Goal: Task Accomplishment & Management: Complete application form

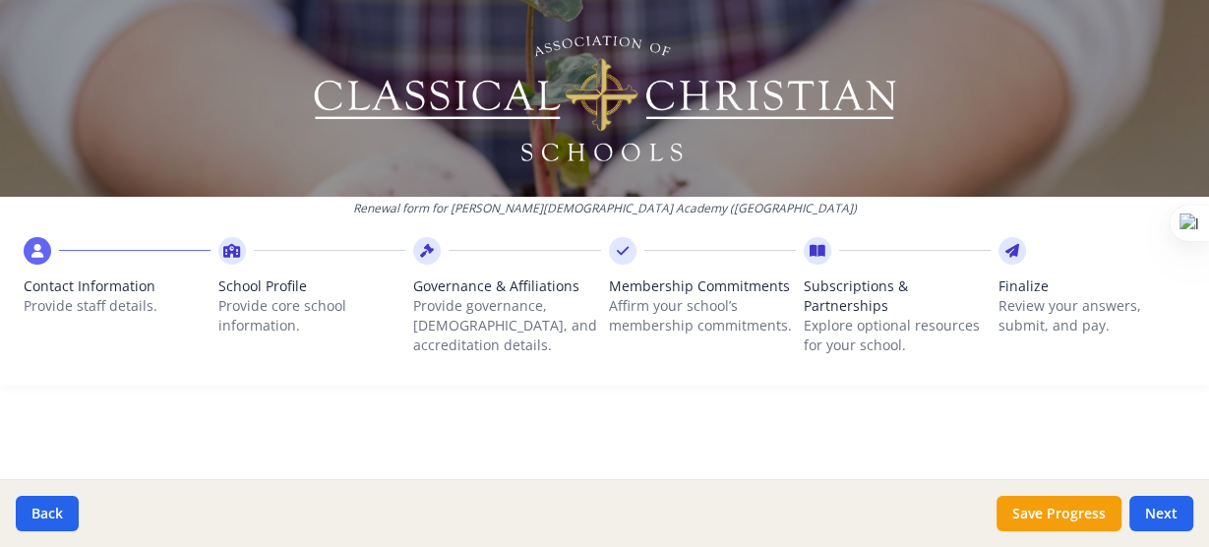
click at [1100, 459] on div "Your Information Please enter the information for the person submitting this fo…" at bounding box center [605, 531] width 1162 height 167
click at [33, 255] on icon at bounding box center [37, 251] width 12 height 20
drag, startPoint x: 1208, startPoint y: 145, endPoint x: 1204, endPoint y: 171, distance: 26.9
click at [1204, 171] on html "Renewal form for [PERSON_NAME][DEMOGRAPHIC_DATA] Academy ([GEOGRAPHIC_DATA]) Co…" at bounding box center [604, 273] width 1209 height 547
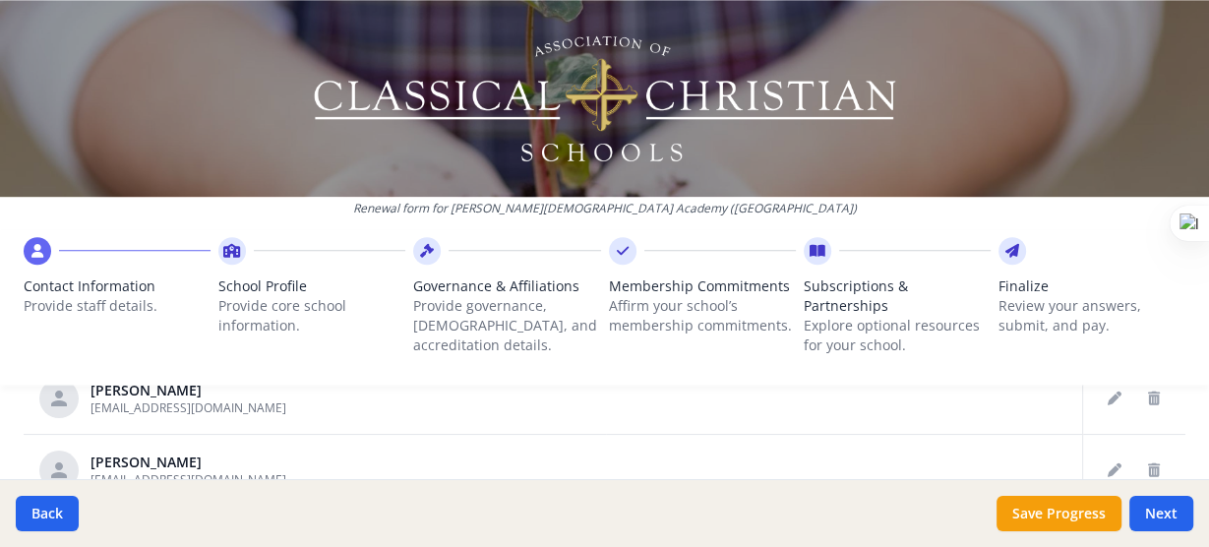
scroll to position [1170, 0]
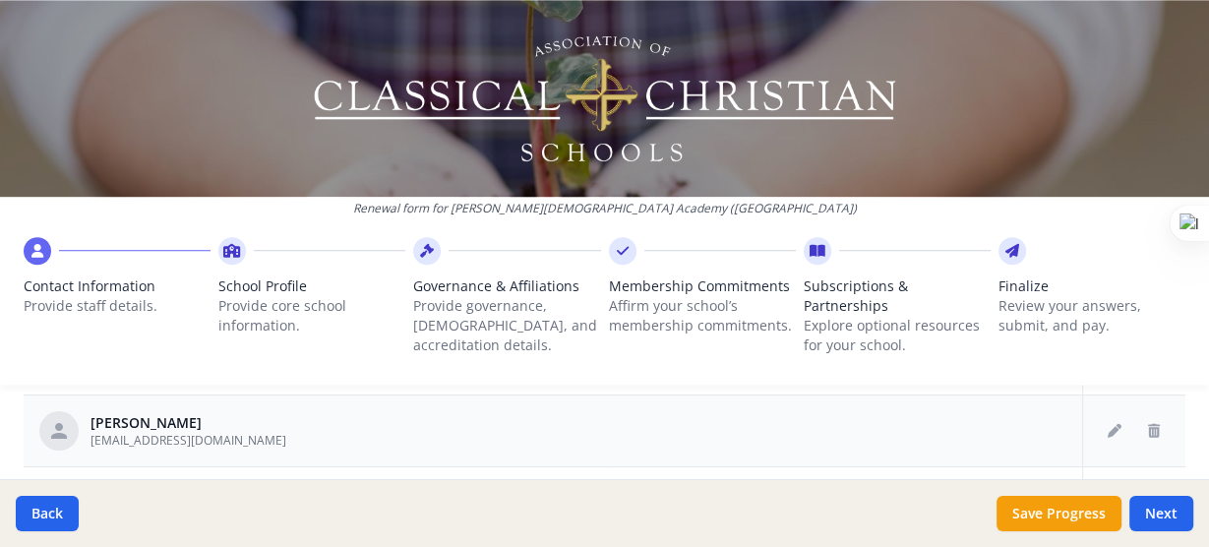
click at [876, 419] on td at bounding box center [844, 431] width 476 height 72
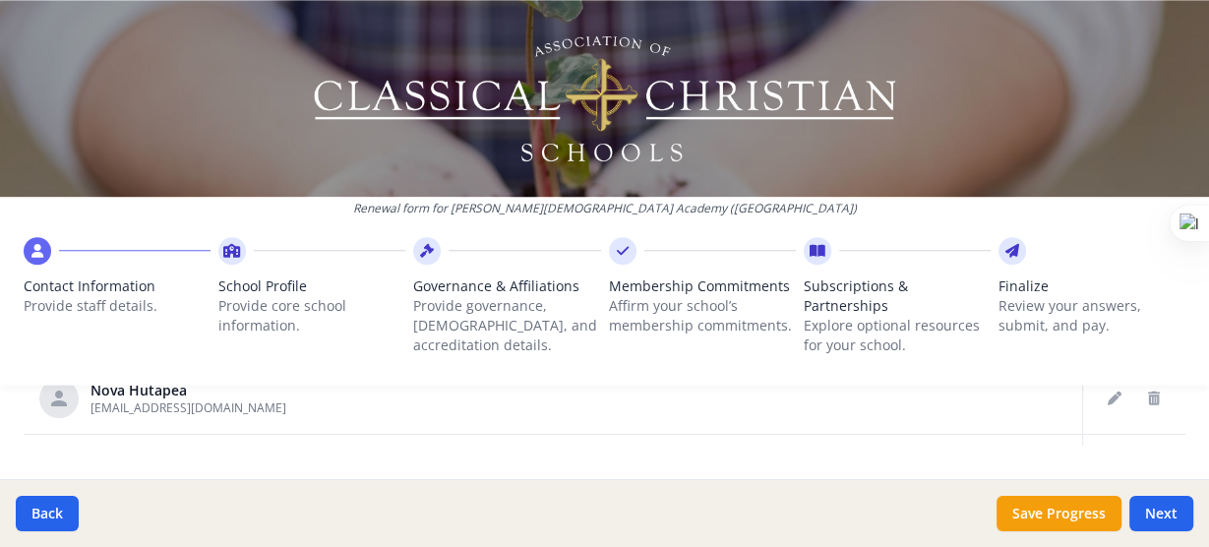
scroll to position [1393, 0]
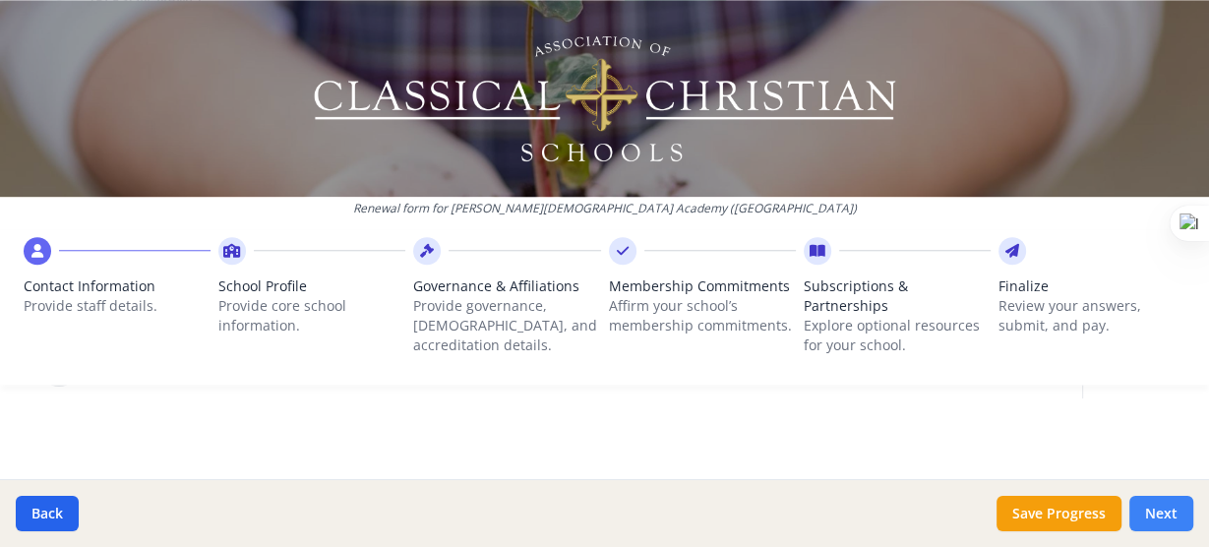
click at [1163, 512] on button "Next" at bounding box center [1162, 513] width 64 height 35
type input "(021) 572-4677"
type input "7"
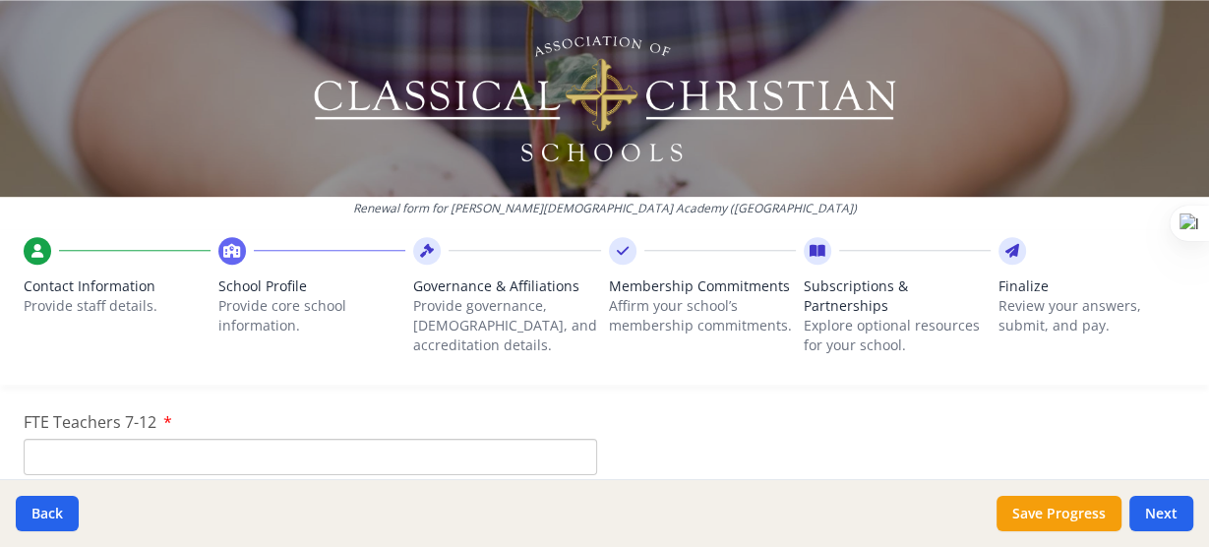
click at [504, 465] on input "FTE Teachers 7-12" at bounding box center [311, 457] width 574 height 36
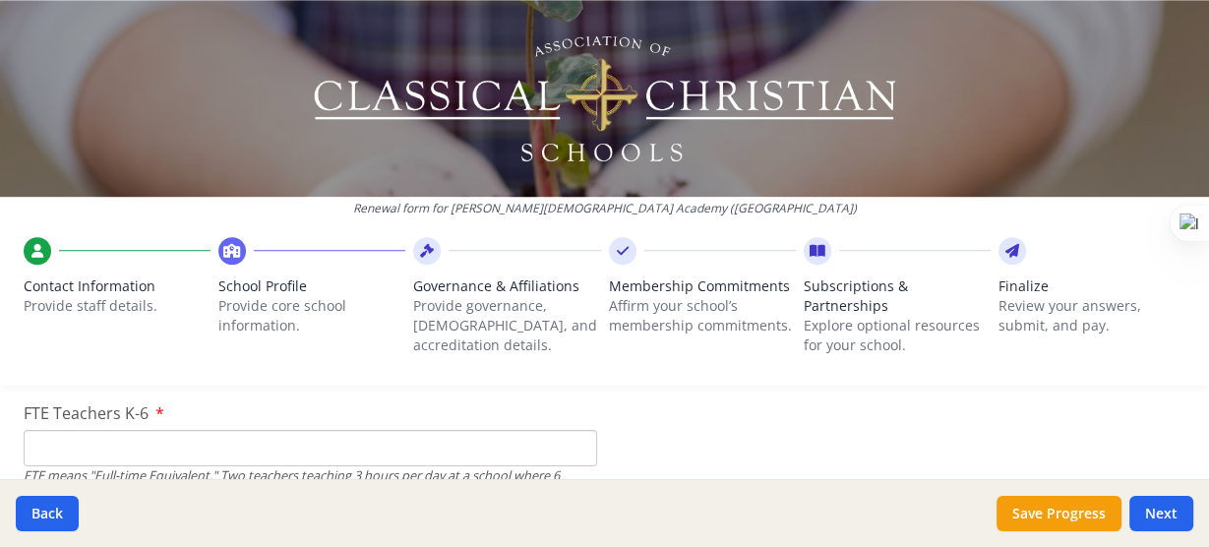
scroll to position [1305, 0]
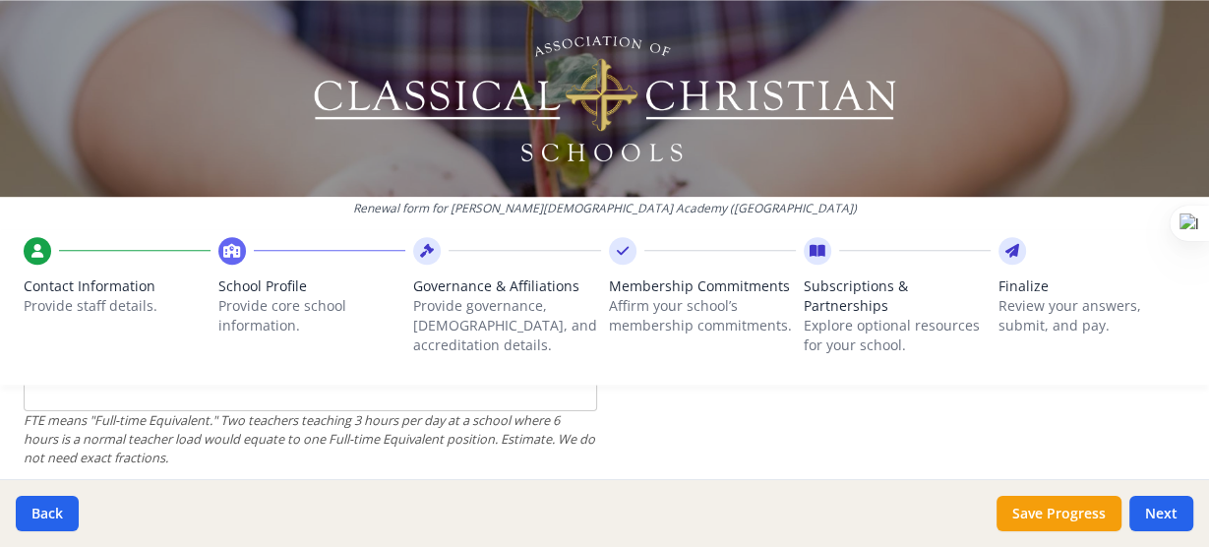
type input "0"
drag, startPoint x: 59, startPoint y: 394, endPoint x: 42, endPoint y: 401, distance: 18.5
click at [42, 401] on div "Renewal form for [PERSON_NAME][DEMOGRAPHIC_DATA] Academy ([GEOGRAPHIC_DATA]) Co…" at bounding box center [604, 273] width 1209 height 547
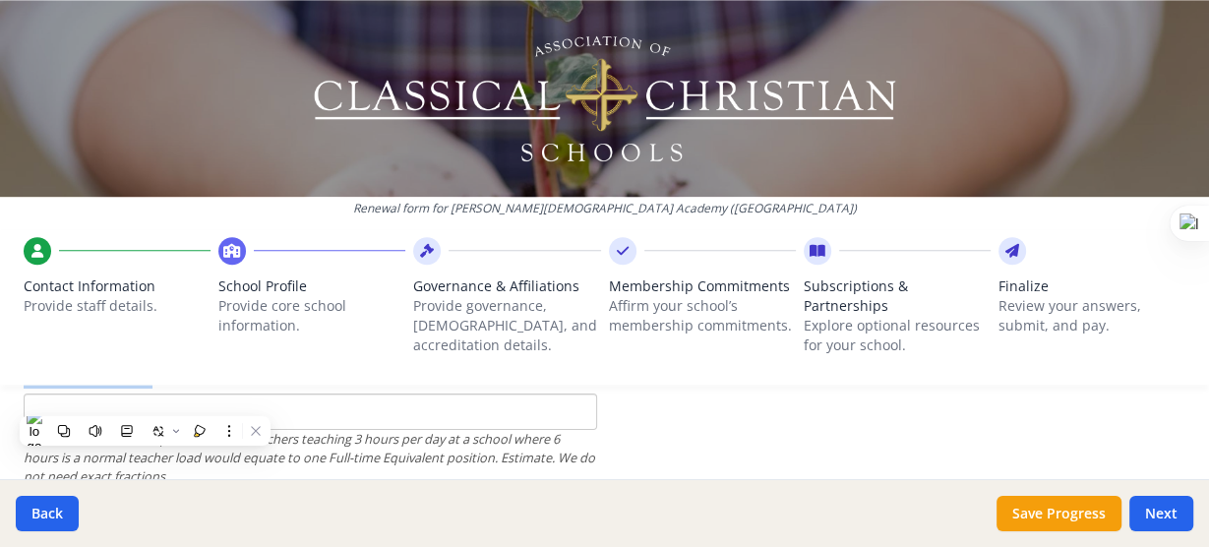
scroll to position [1295, 0]
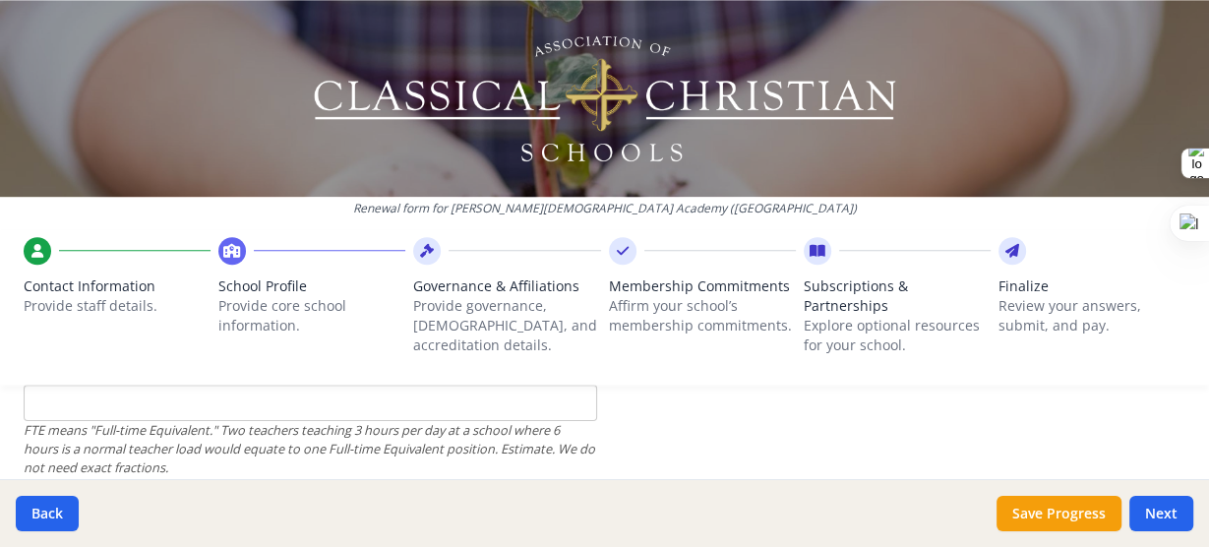
click at [191, 405] on input "FTE Teachers K-6" at bounding box center [311, 403] width 574 height 36
type input "25"
click at [1080, 522] on button "Save Progress" at bounding box center [1059, 513] width 125 height 35
type input "(021) 572-4687"
type input "2400"
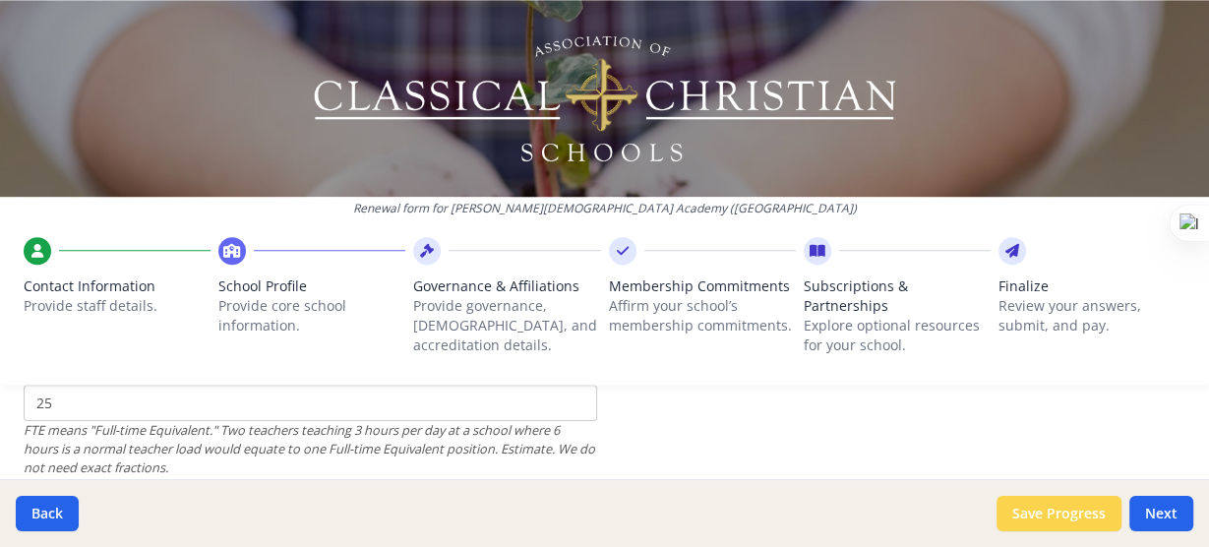
type input "0"
type input "2500"
type input "2800"
type input "0"
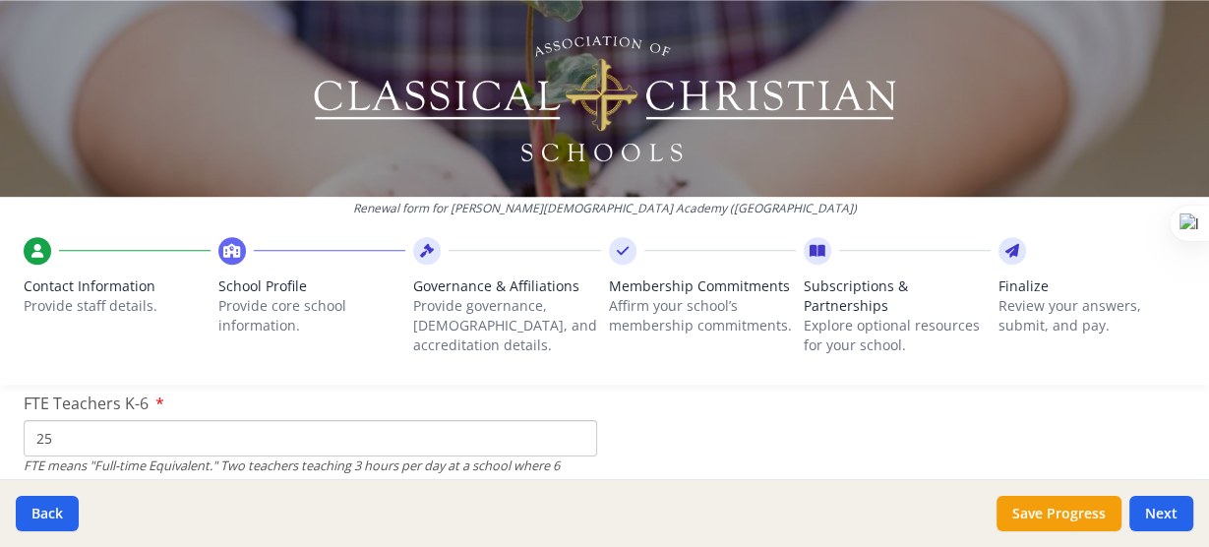
scroll to position [1232, 0]
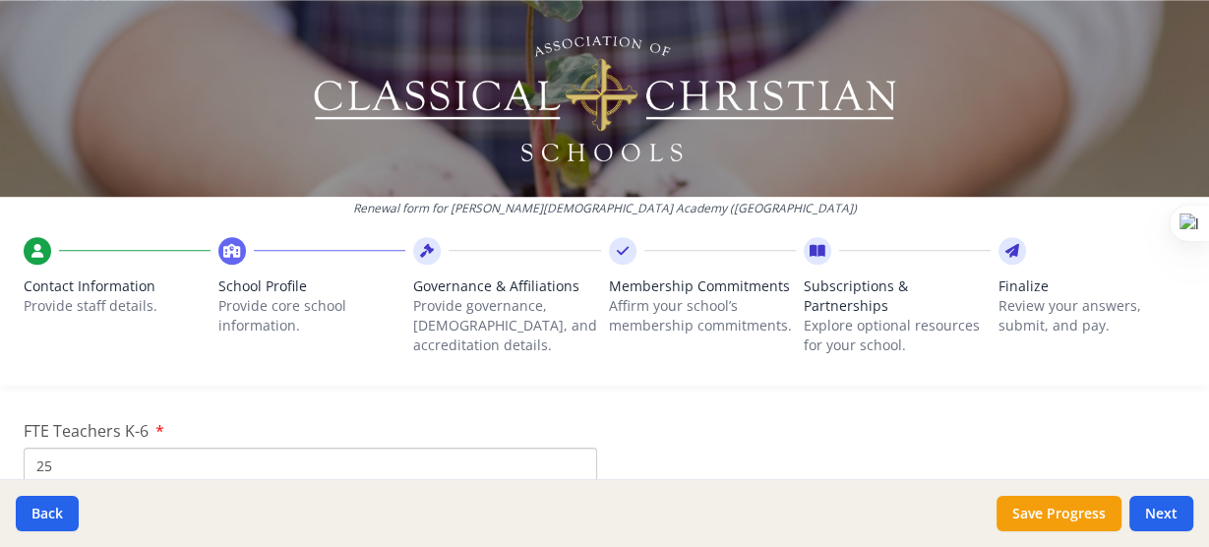
click at [73, 459] on input "25" at bounding box center [311, 466] width 574 height 36
type input "2"
type input "9"
click at [1017, 516] on button "Save Progress" at bounding box center [1059, 513] width 125 height 35
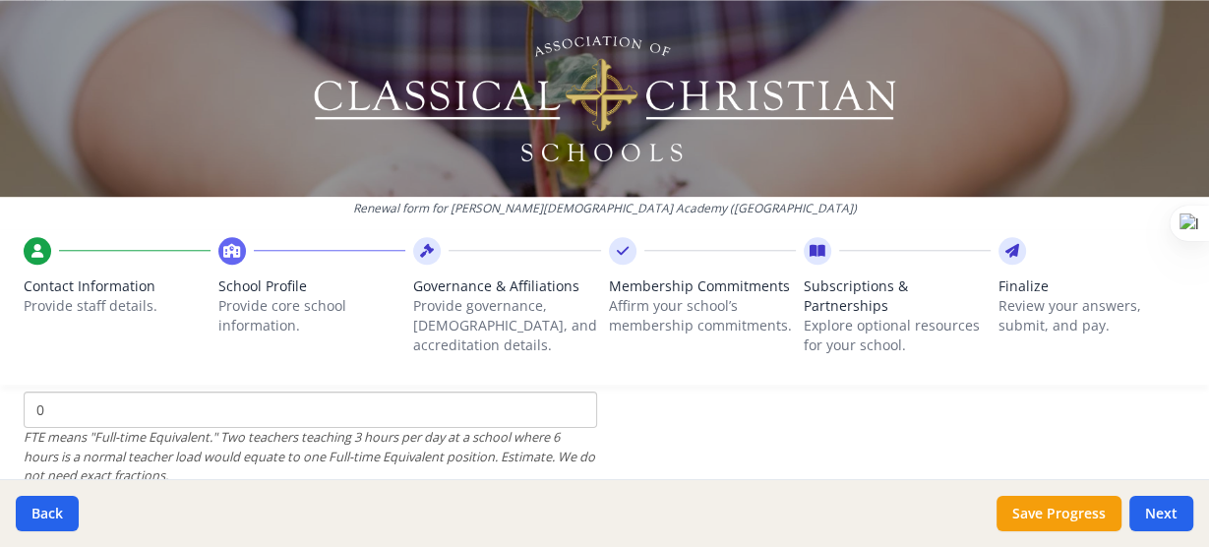
click at [79, 411] on input "0" at bounding box center [311, 410] width 574 height 36
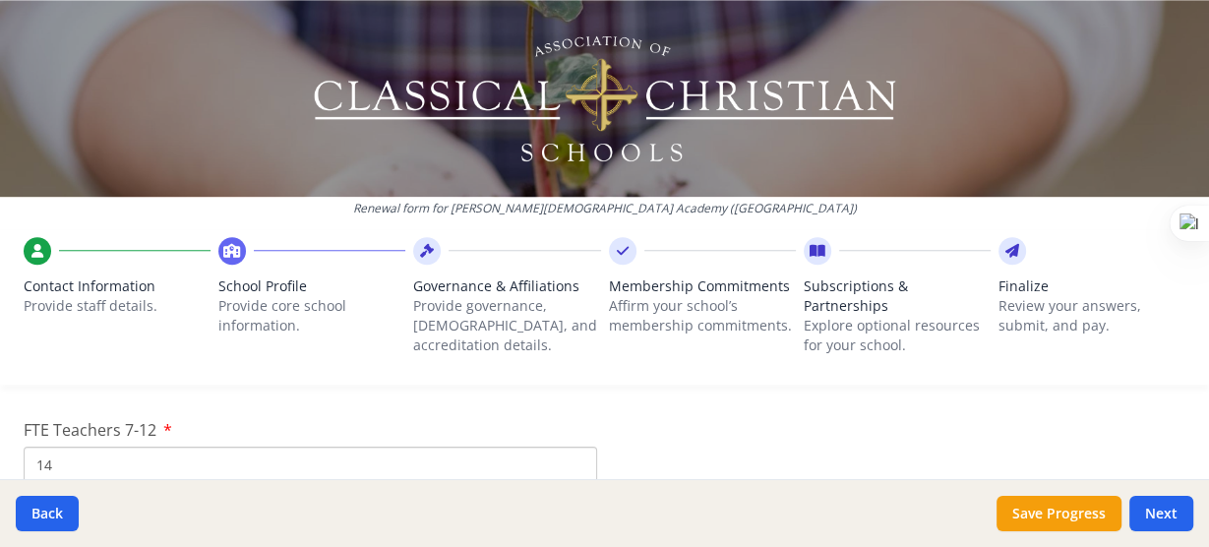
scroll to position [1295, 0]
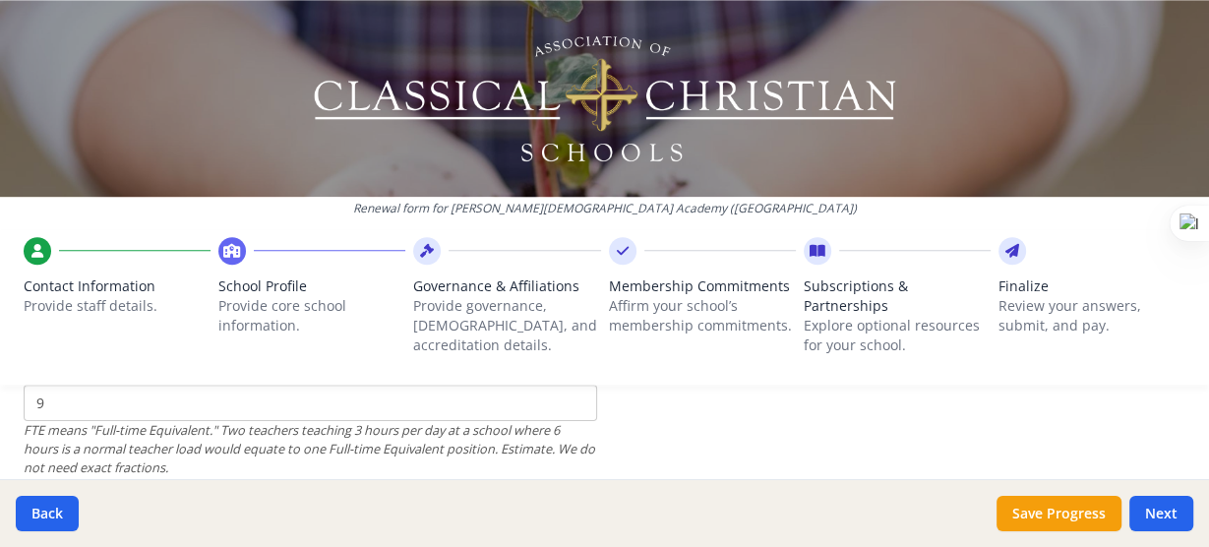
type input "14"
click at [54, 395] on div "Renewal form for [PERSON_NAME][DEMOGRAPHIC_DATA] Academy ([GEOGRAPHIC_DATA]) Co…" at bounding box center [604, 200] width 1209 height 400
click at [45, 401] on input "9" at bounding box center [311, 403] width 574 height 36
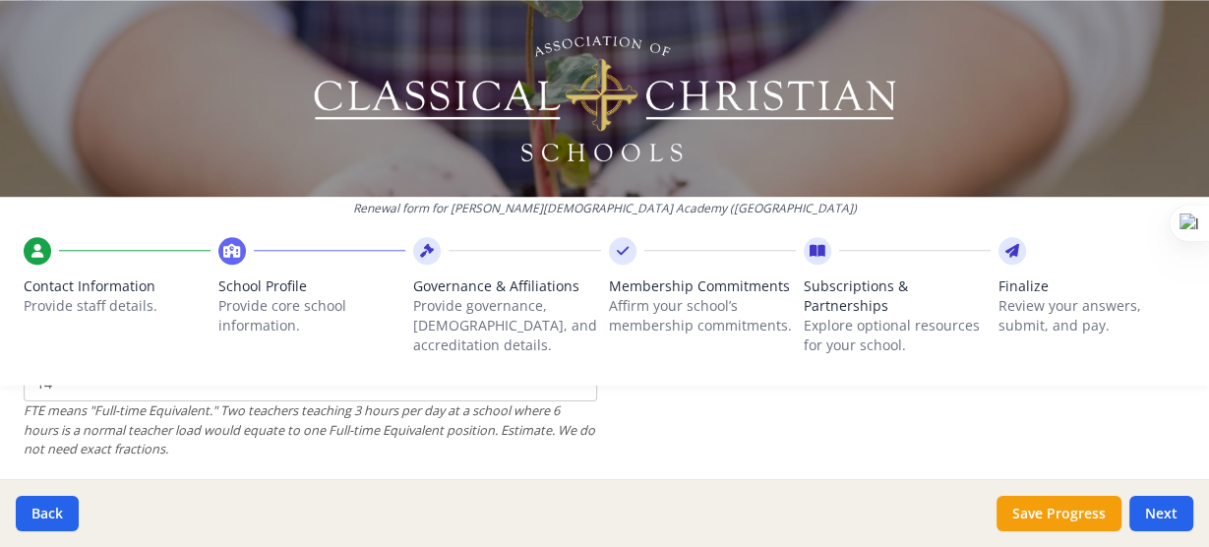
scroll to position [1559, 0]
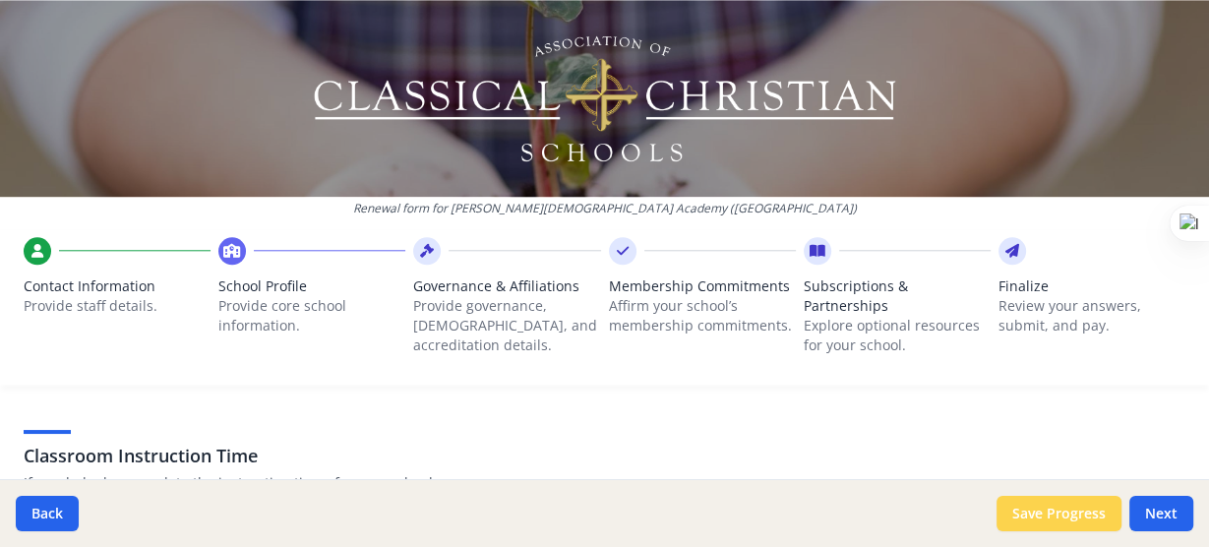
type input "11"
click at [1039, 507] on button "Save Progress" at bounding box center [1059, 513] width 125 height 35
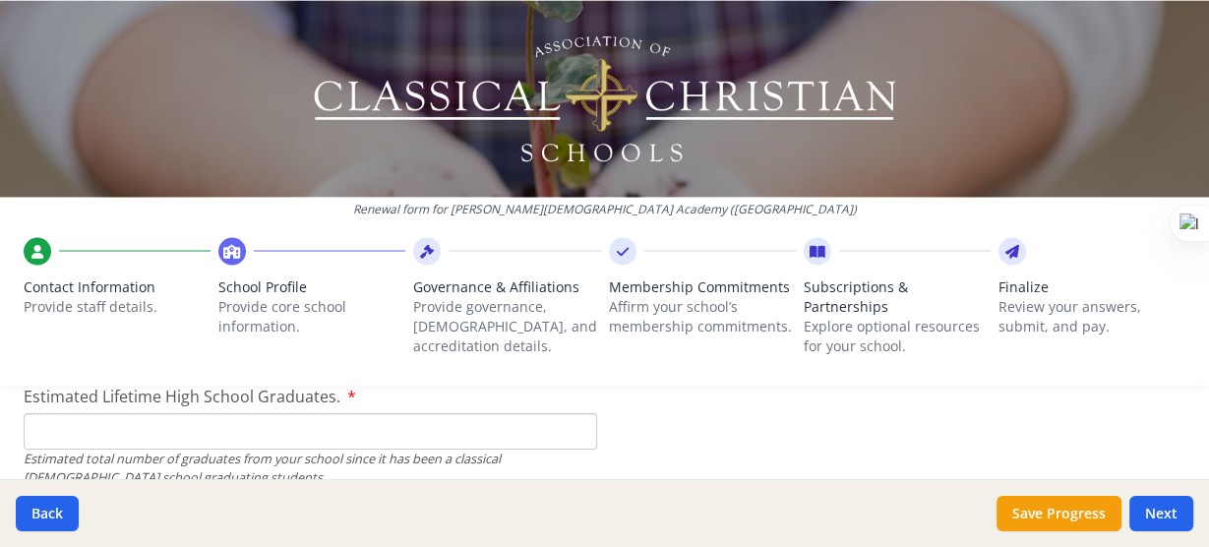
scroll to position [3026, 0]
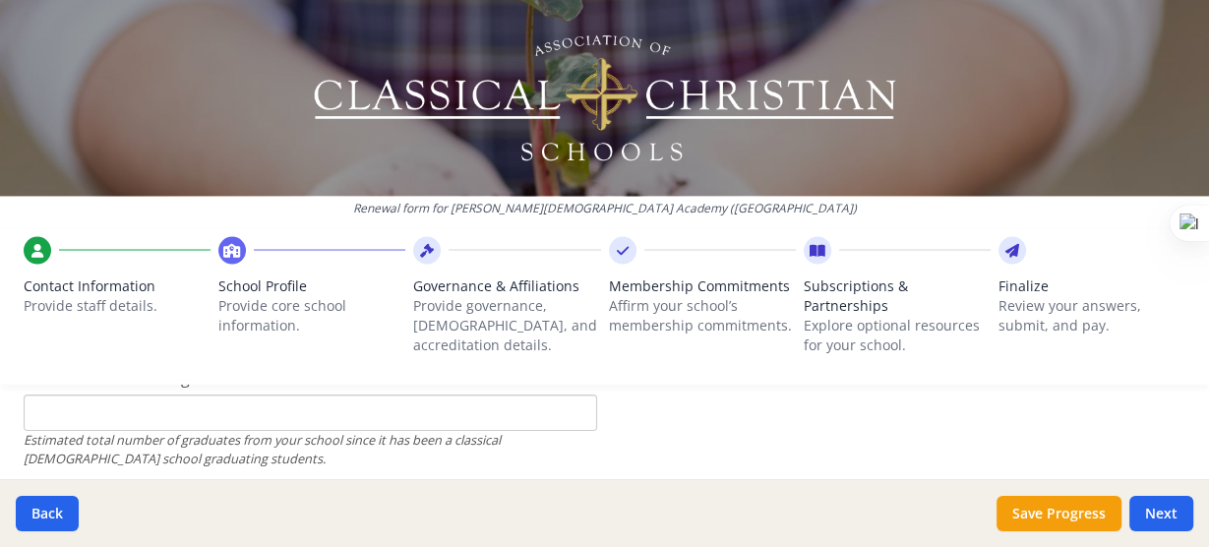
click at [55, 421] on input "Estimated Lifetime High School Graduates." at bounding box center [311, 413] width 574 height 36
type input "88"
click at [1096, 511] on button "Save Progress" at bounding box center [1059, 513] width 125 height 35
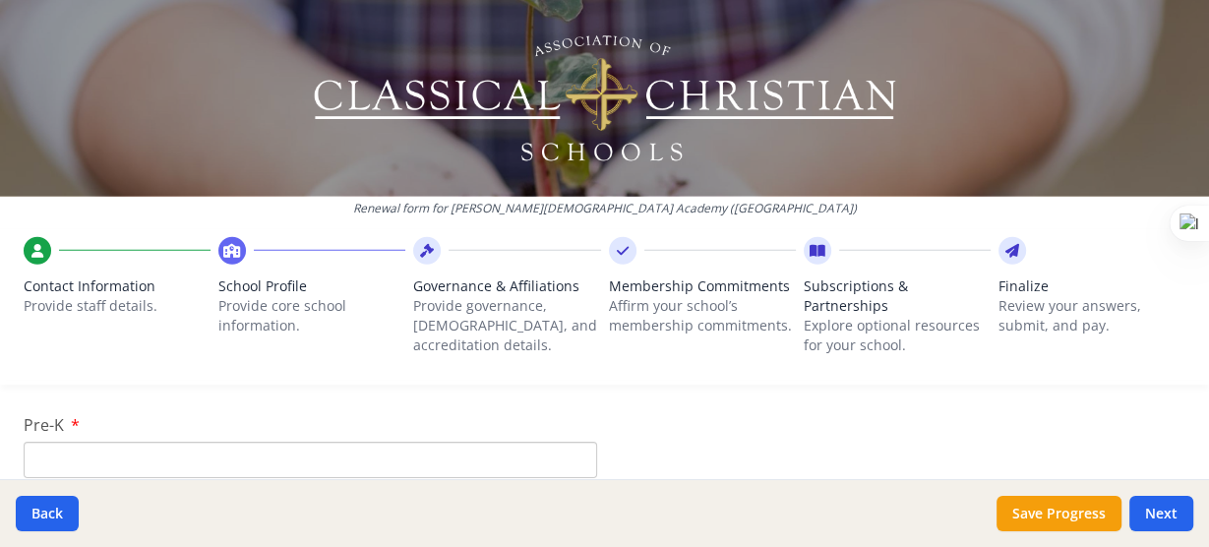
scroll to position [4240, 0]
click at [59, 436] on input "Pre-K" at bounding box center [311, 433] width 574 height 36
type input "0"
click at [208, 458] on input "K-6 (Full-time)" at bounding box center [311, 467] width 574 height 36
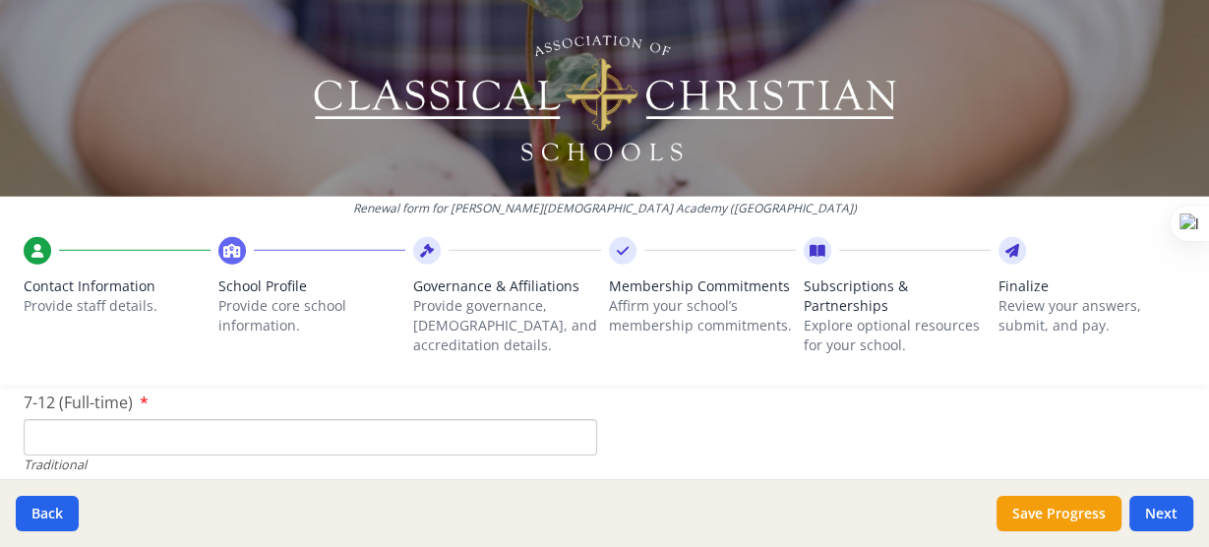
scroll to position [4440, 0]
type input "79"
click at [97, 460] on input "7-12 (Full-time)" at bounding box center [311, 464] width 574 height 36
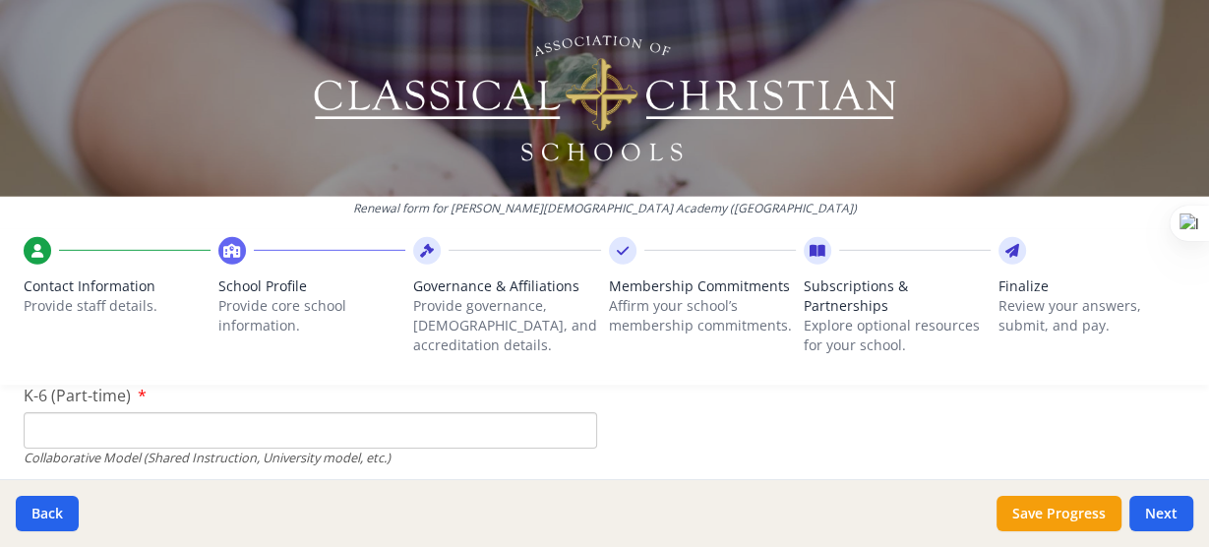
type input "64"
click at [191, 442] on input "K-6 (Part-time)" at bounding box center [311, 430] width 574 height 36
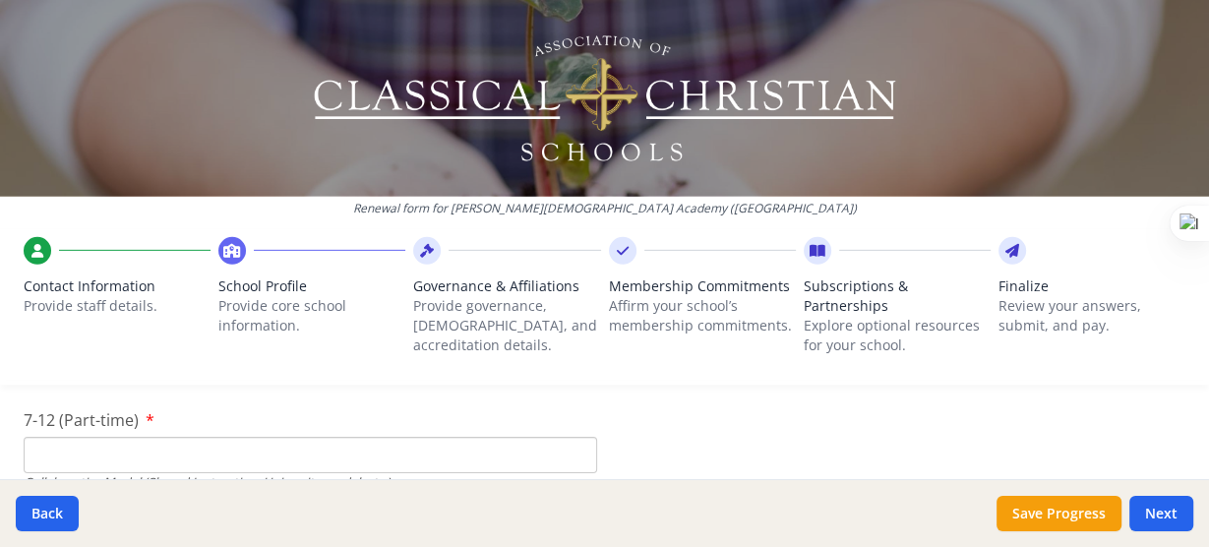
scroll to position [4920, 0]
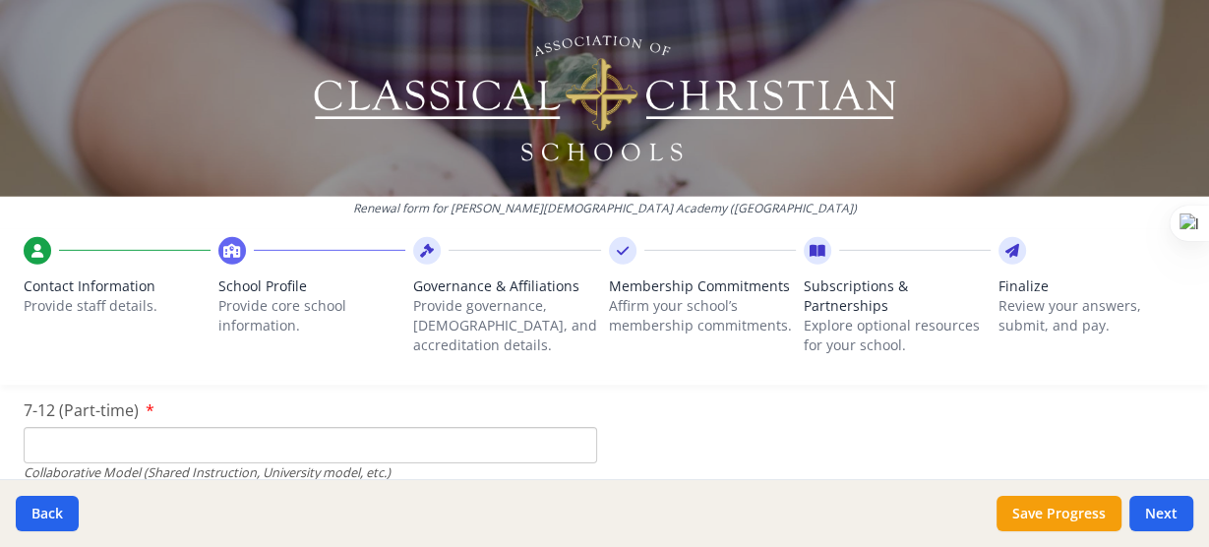
type input "0"
click at [235, 458] on input "7-12 (Part-time)" at bounding box center [311, 445] width 574 height 36
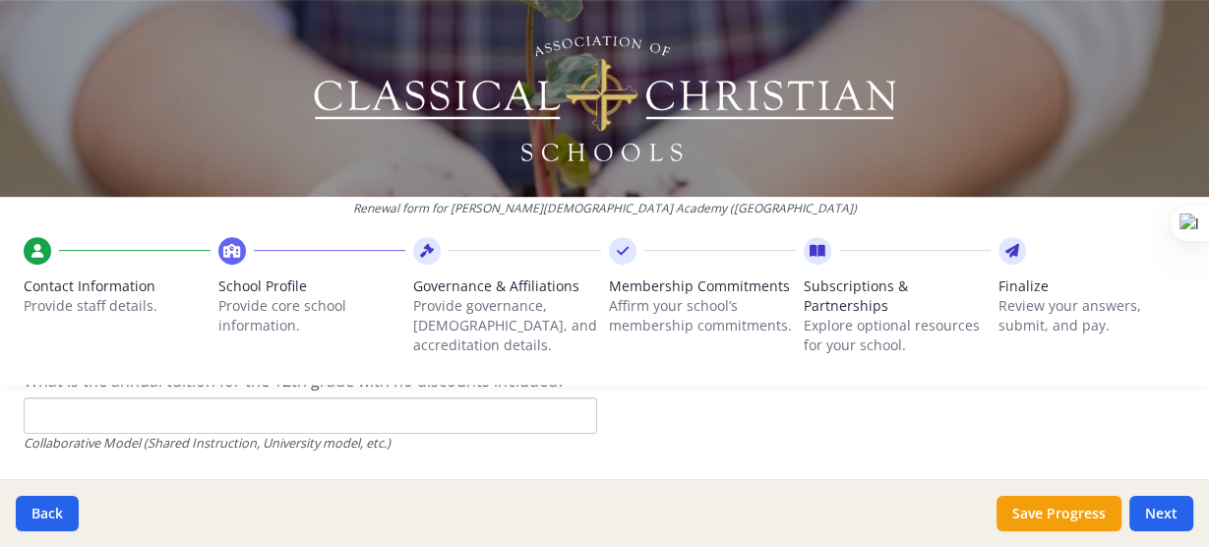
scroll to position [6659, 0]
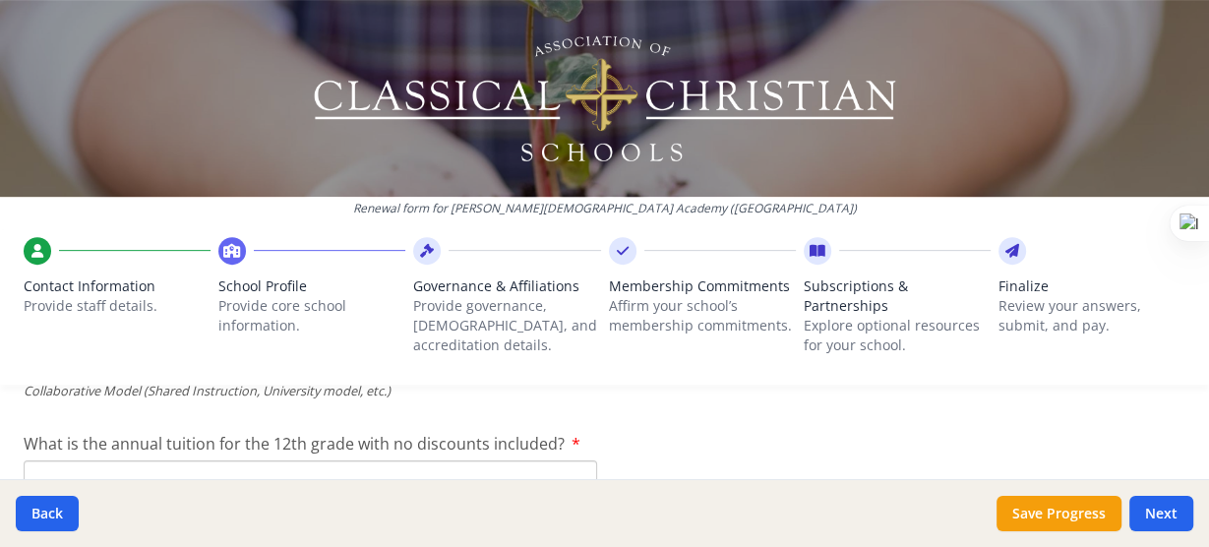
type input "0"
type input "$2 800"
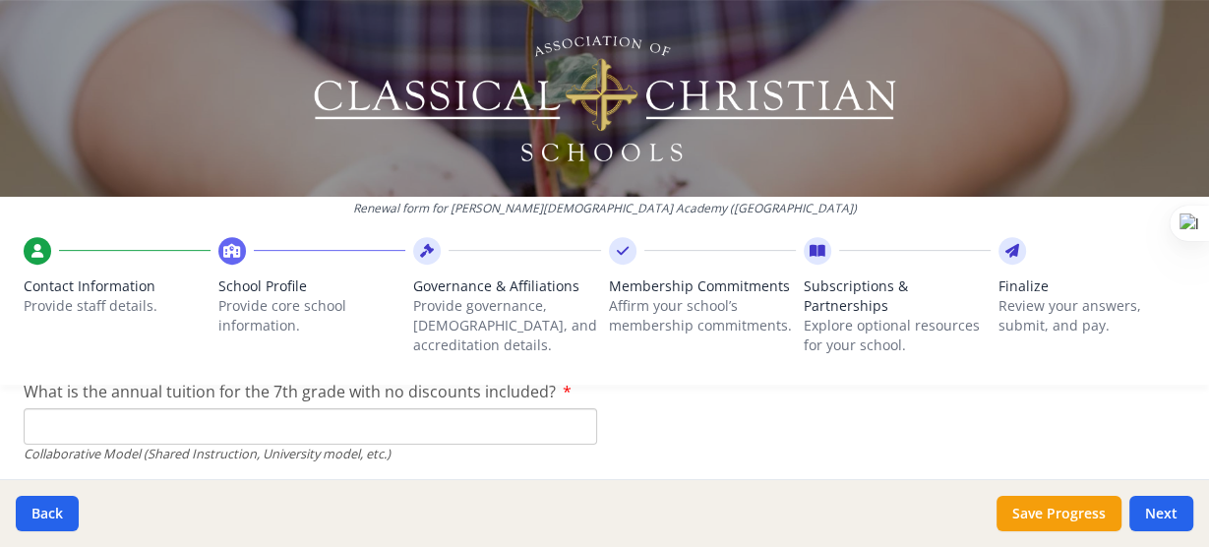
scroll to position [6565, 0]
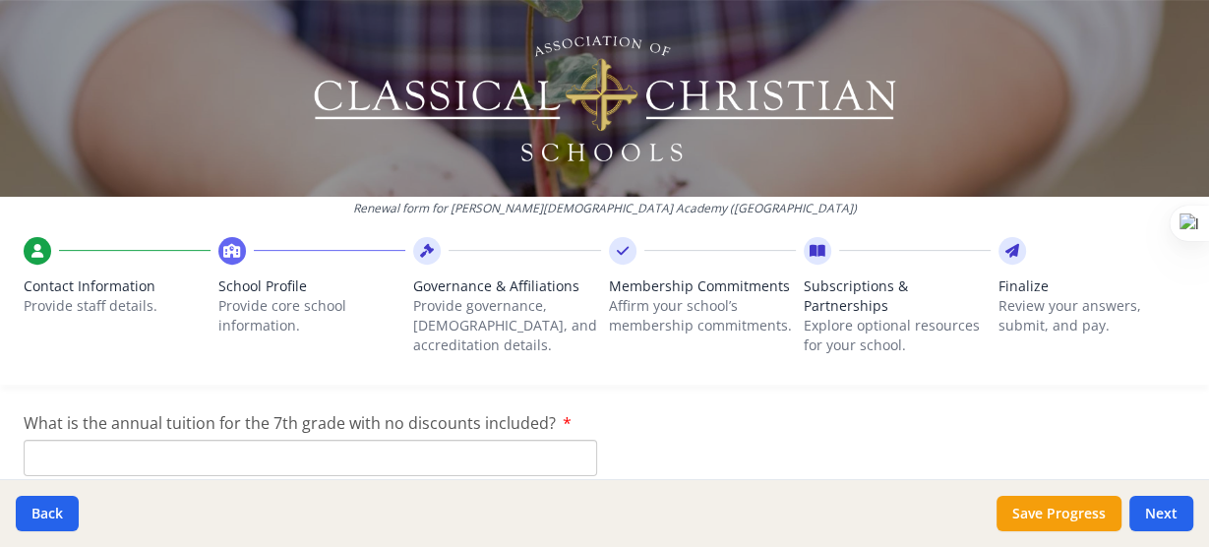
type input "$2 800"
click at [1035, 513] on button "Save Progress" at bounding box center [1059, 513] width 125 height 35
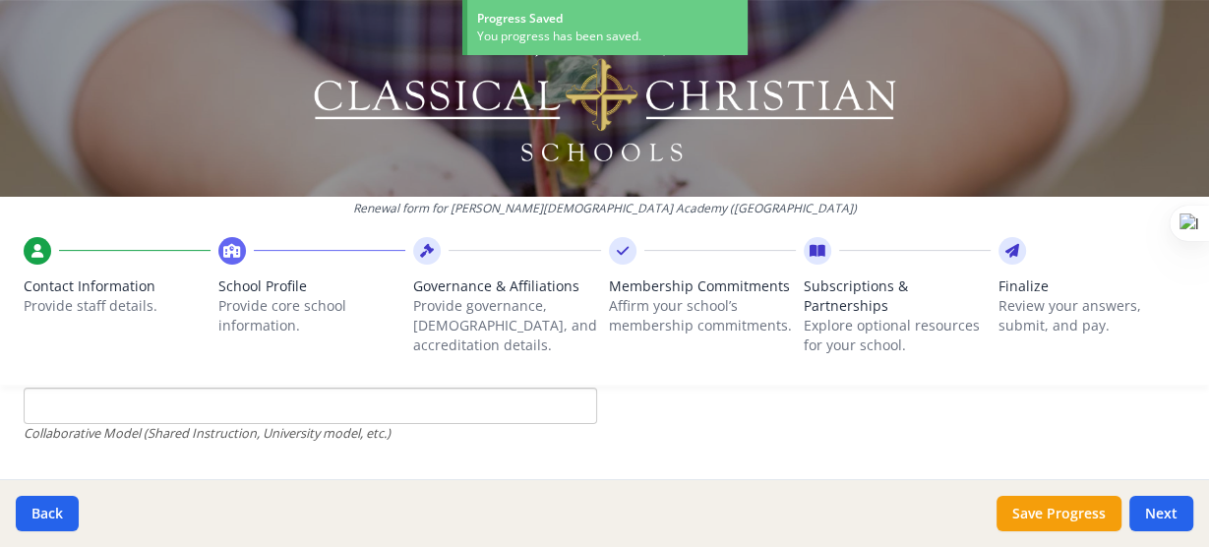
scroll to position [6470, 0]
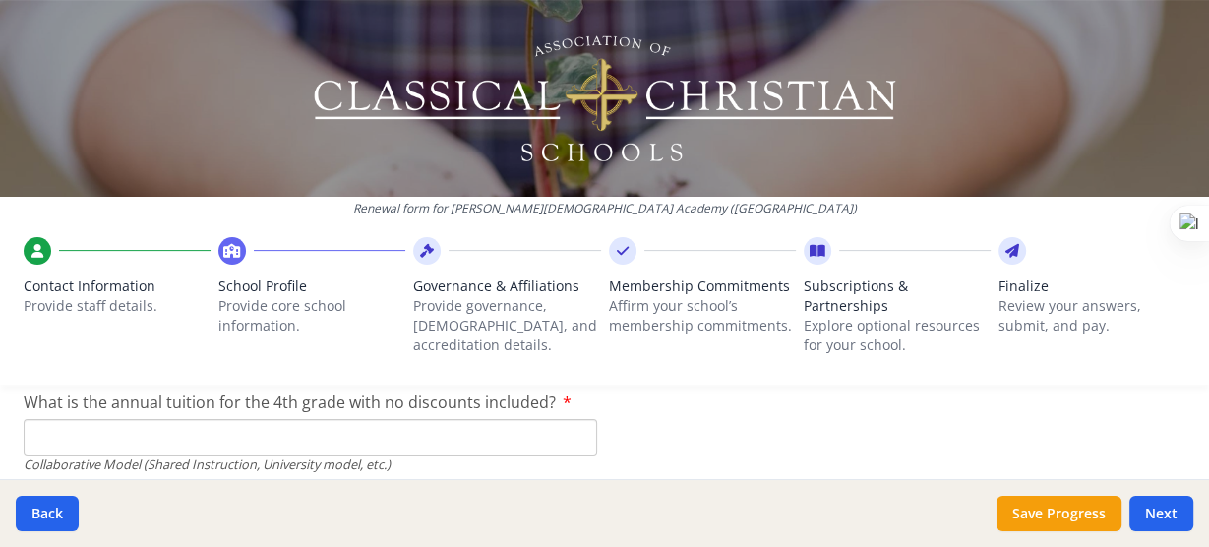
type input "$2 500"
click at [1056, 516] on button "Save Progress" at bounding box center [1059, 513] width 125 height 35
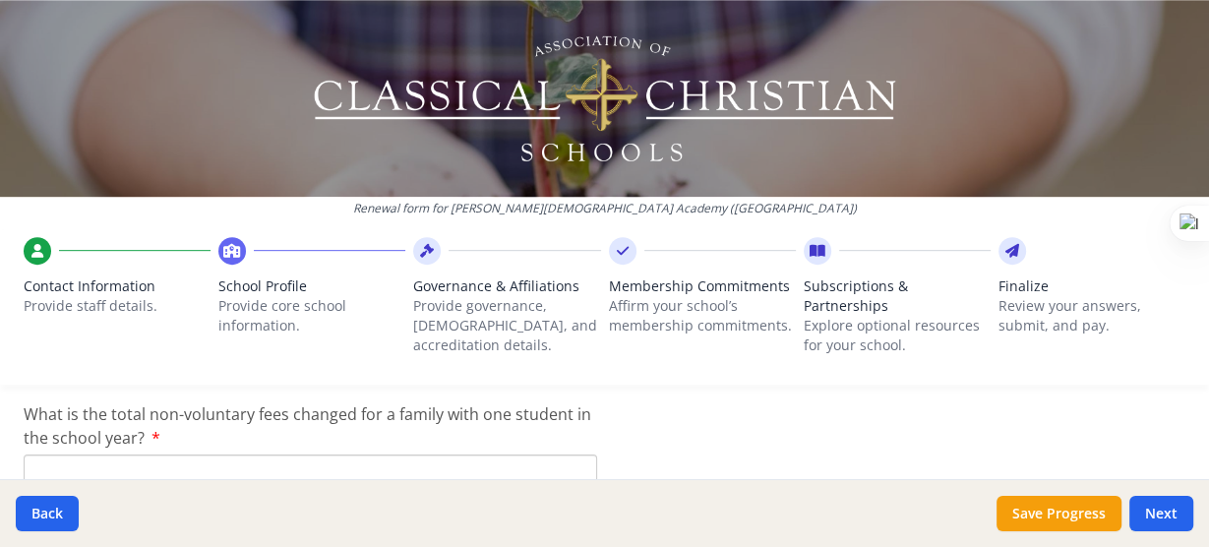
scroll to position [6831, 0]
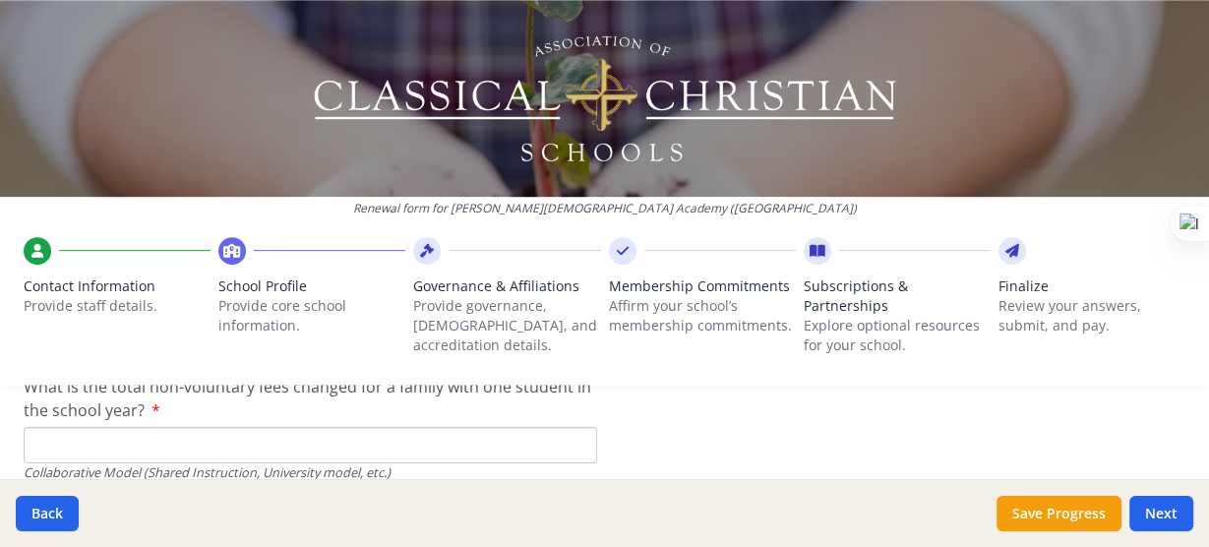
click at [44, 453] on input "What is the total non-voluntary fees changed for a family with one student in t…" at bounding box center [311, 445] width 574 height 36
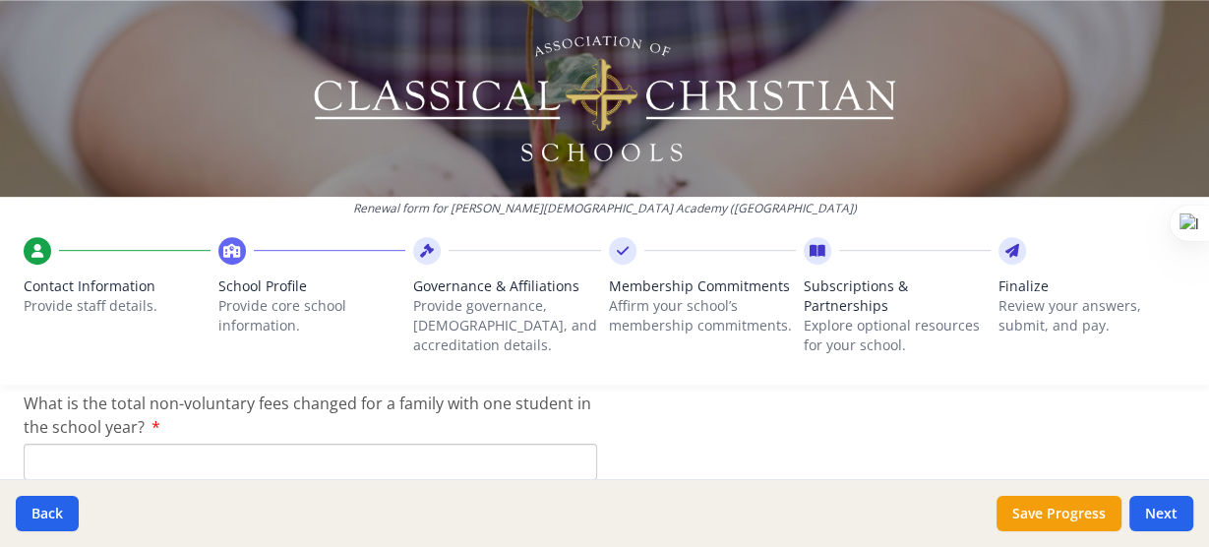
scroll to position [6800, 0]
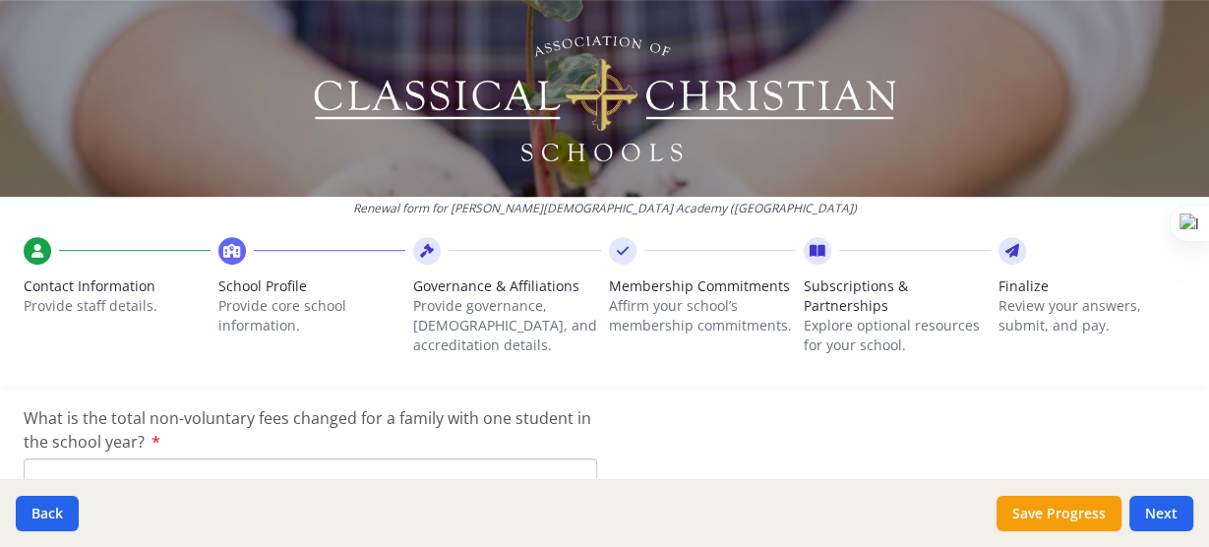
click at [71, 468] on input "What is the total non-voluntary fees changed for a family with one student in t…" at bounding box center [311, 477] width 574 height 36
type input "$0"
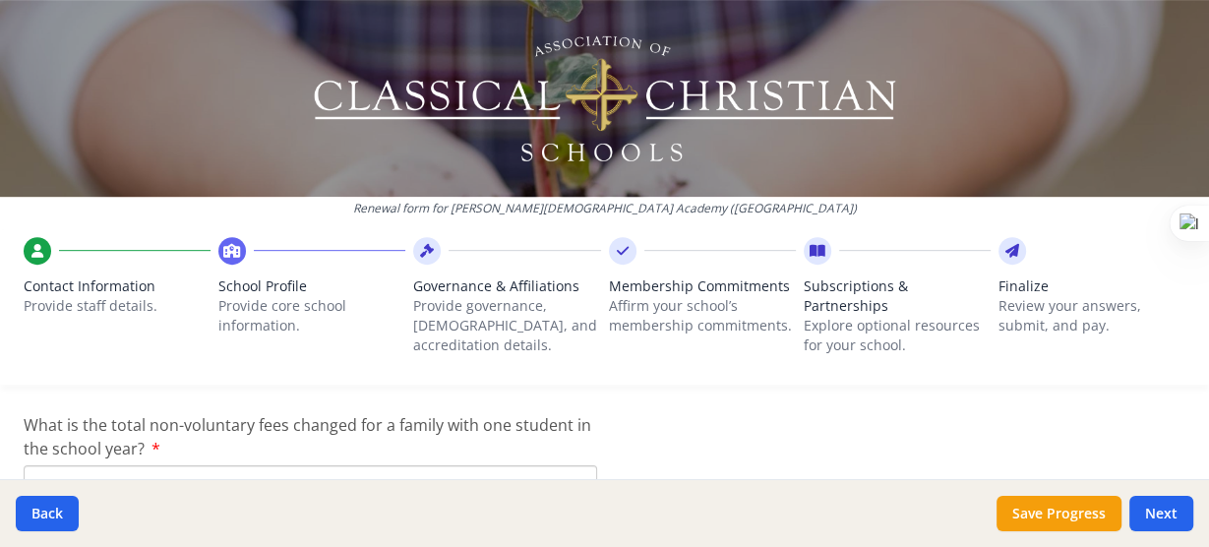
scroll to position [6912, 0]
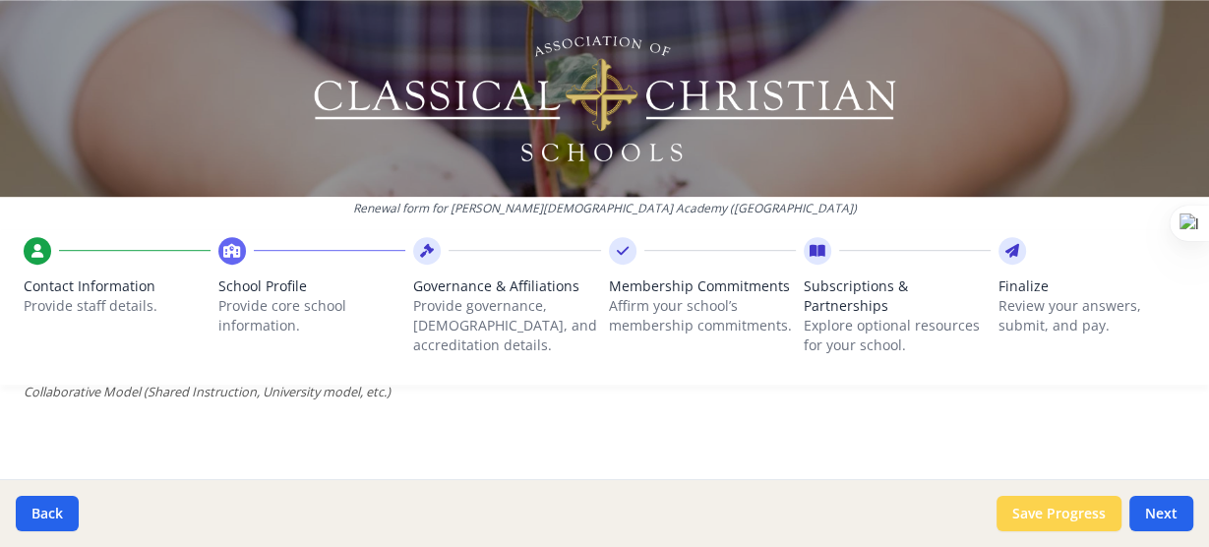
click at [1038, 521] on button "Save Progress" at bounding box center [1059, 513] width 125 height 35
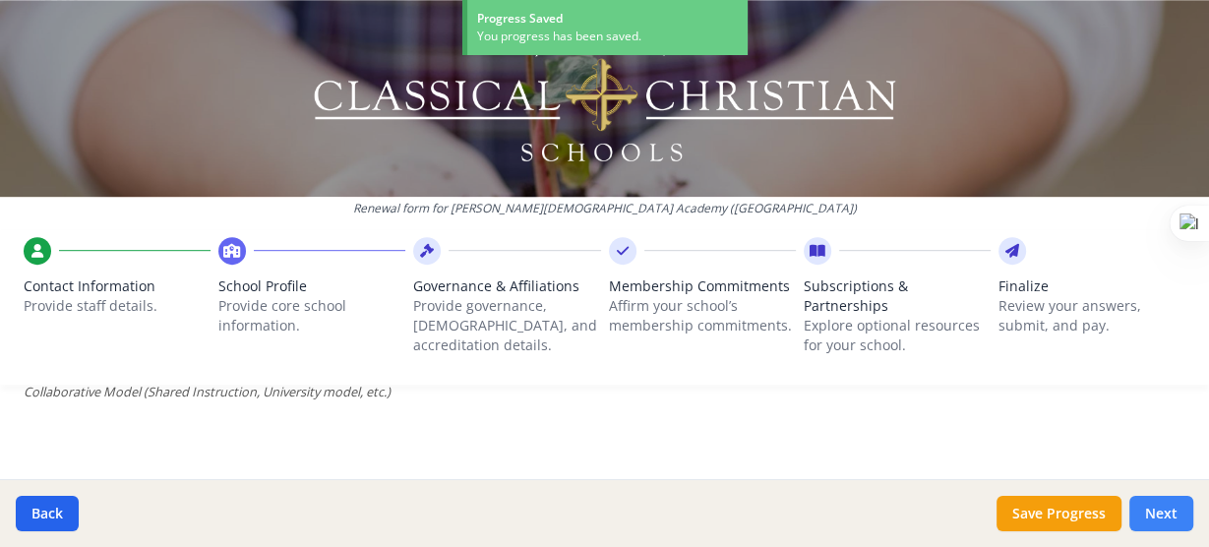
click at [1156, 505] on button "Next" at bounding box center [1162, 513] width 64 height 35
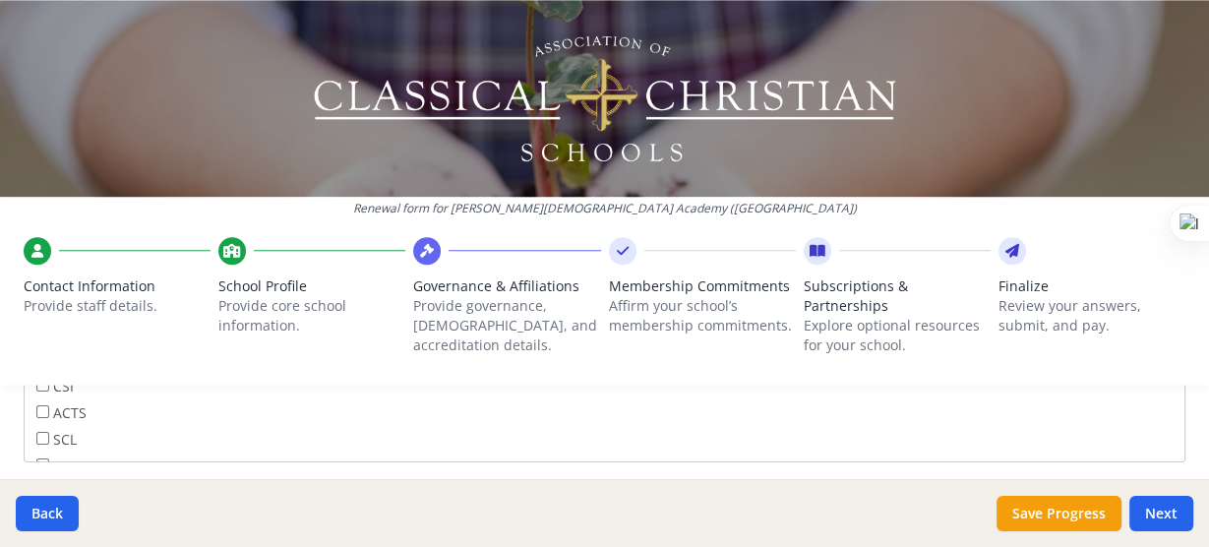
scroll to position [1411, 0]
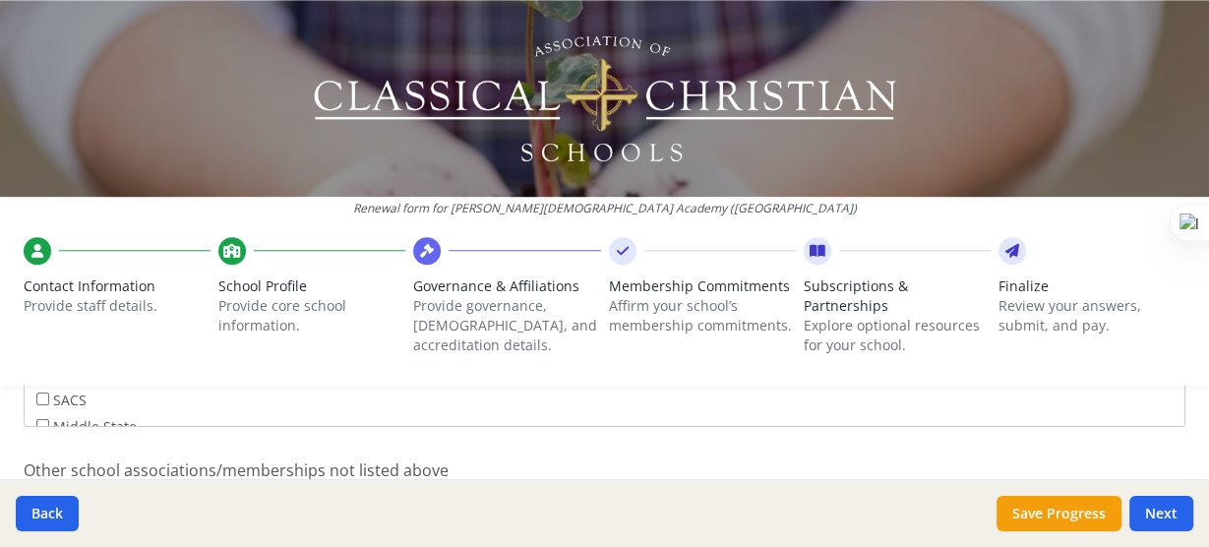
click at [1172, 419] on div "ACSI NAIS (or regional affiliate) CSI ACTS SCL SACS Middle State AdvancED ISM S…" at bounding box center [605, 353] width 1162 height 148
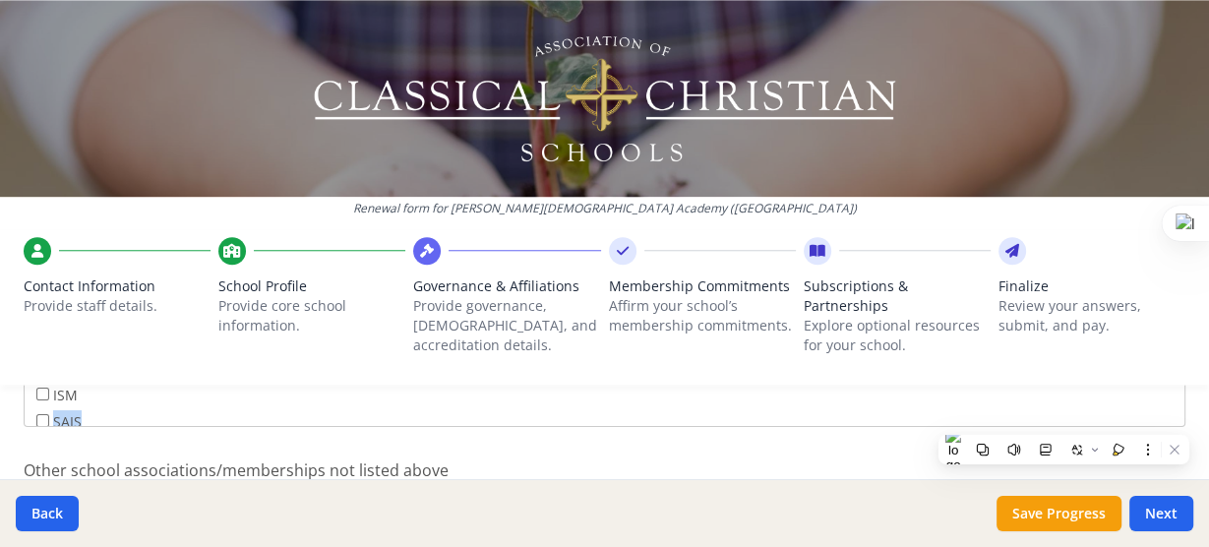
click at [1172, 419] on div "ACSI NAIS (or regional affiliate) CSI ACTS SCL SACS Middle State AdvancED ISM S…" at bounding box center [605, 353] width 1162 height 148
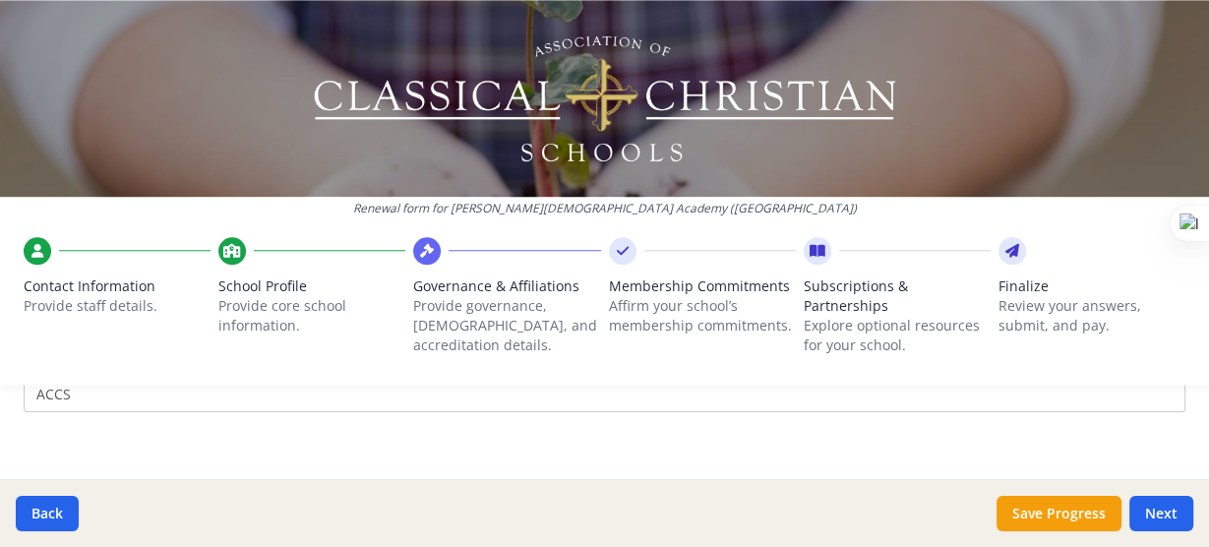
scroll to position [1535, 0]
click at [1058, 522] on button "Save Progress" at bounding box center [1059, 513] width 125 height 35
type input "Indonesian Department of Education and Indonesian Directorate of Nonformal Info…"
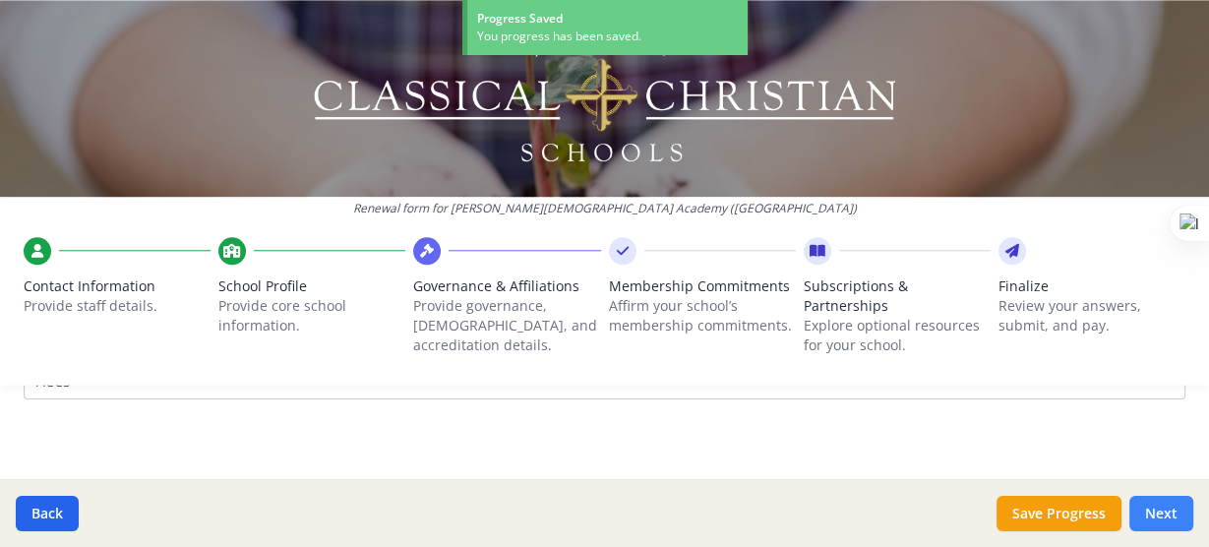
click at [1145, 512] on button "Next" at bounding box center [1162, 513] width 64 height 35
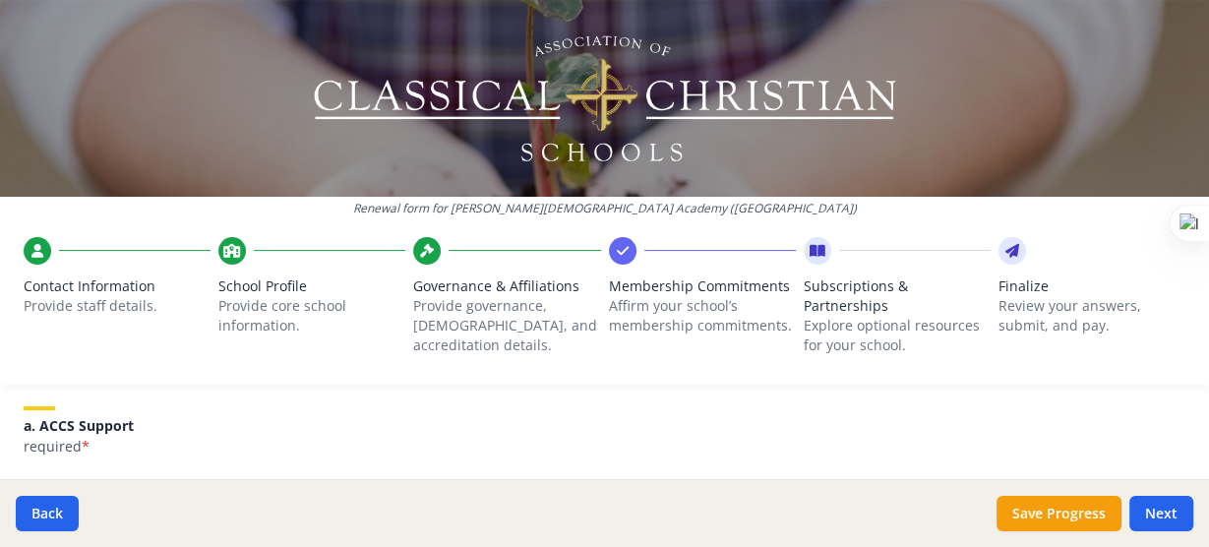
scroll to position [306, 0]
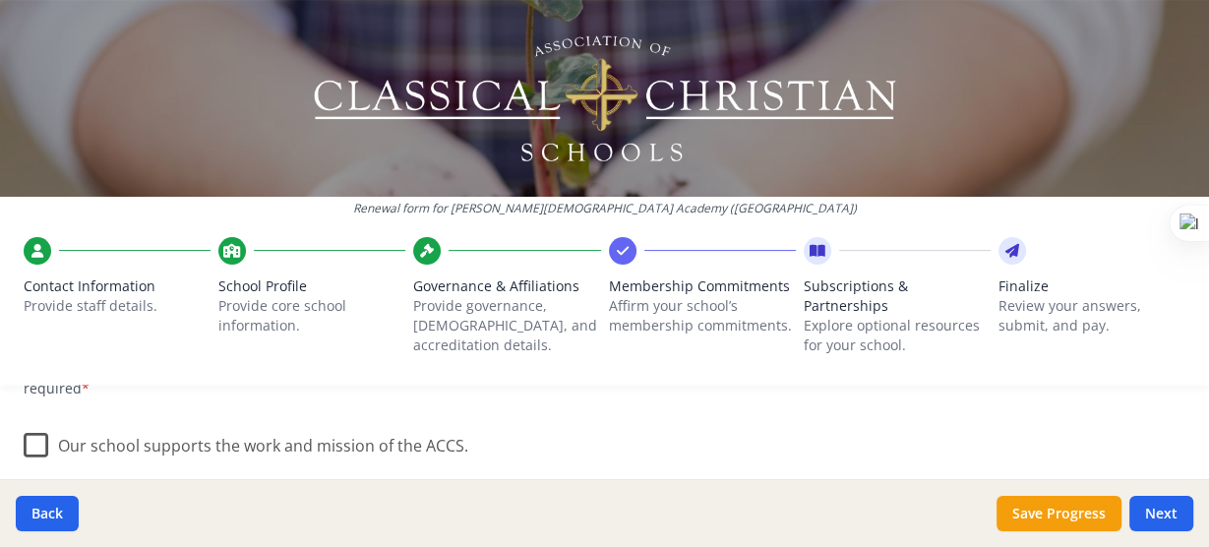
click at [45, 448] on label "Our school supports the work and mission of the ACCS." at bounding box center [246, 441] width 445 height 42
click at [0, 0] on input "Our school supports the work and mission of the ACCS." at bounding box center [0, 0] width 0 height 0
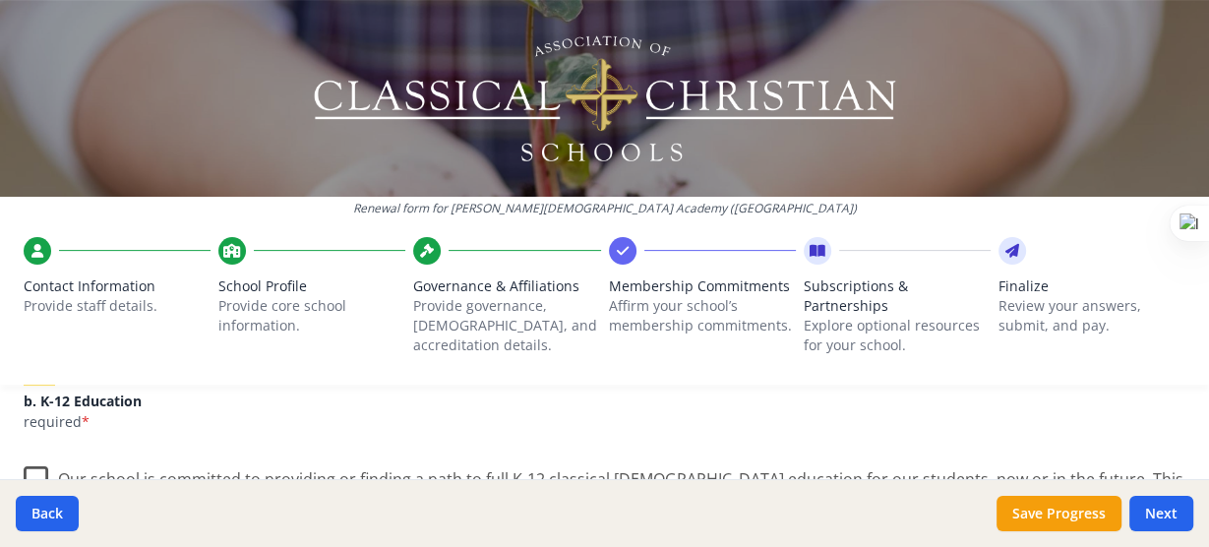
scroll to position [481, 0]
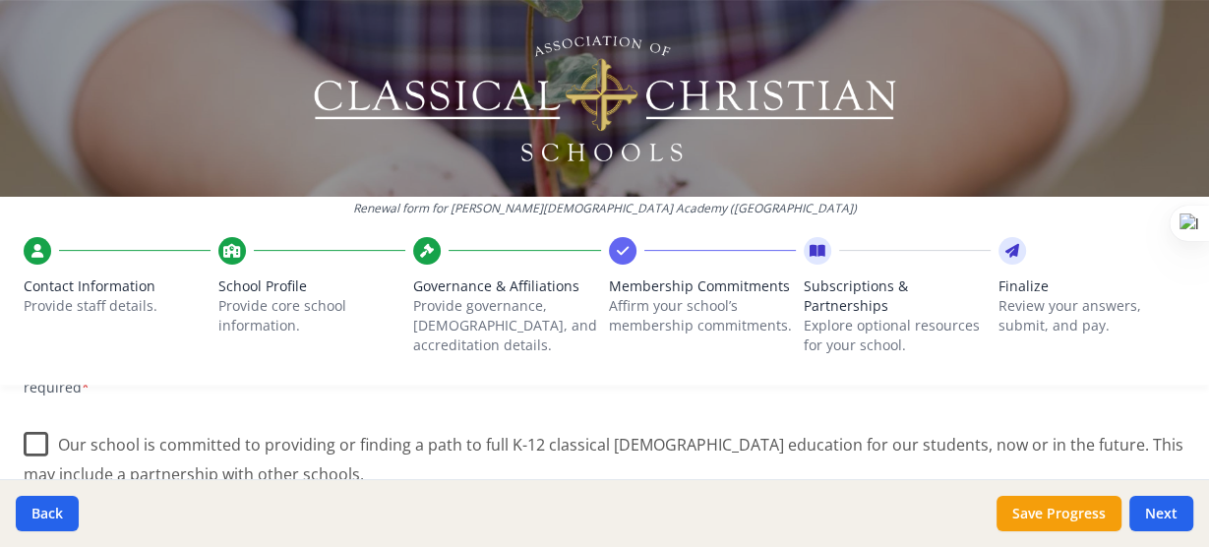
click at [31, 438] on label "Our school is committed to providing or finding a path to full K-12 classical […" at bounding box center [605, 452] width 1162 height 66
click at [0, 0] on input "Our school is committed to providing or finding a path to full K-12 classical […" at bounding box center [0, 0] width 0 height 0
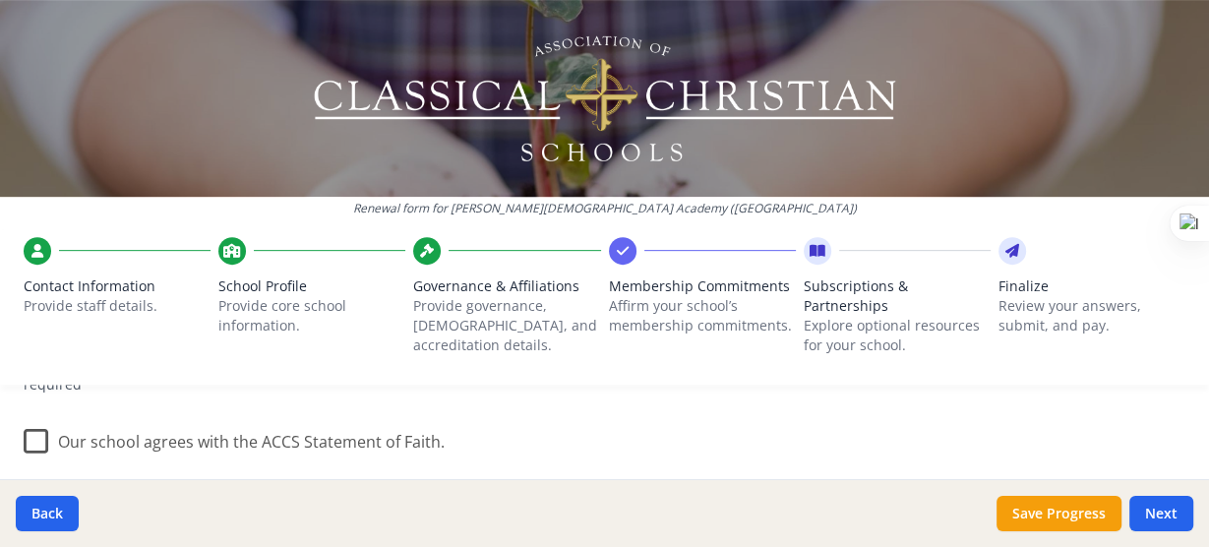
scroll to position [696, 0]
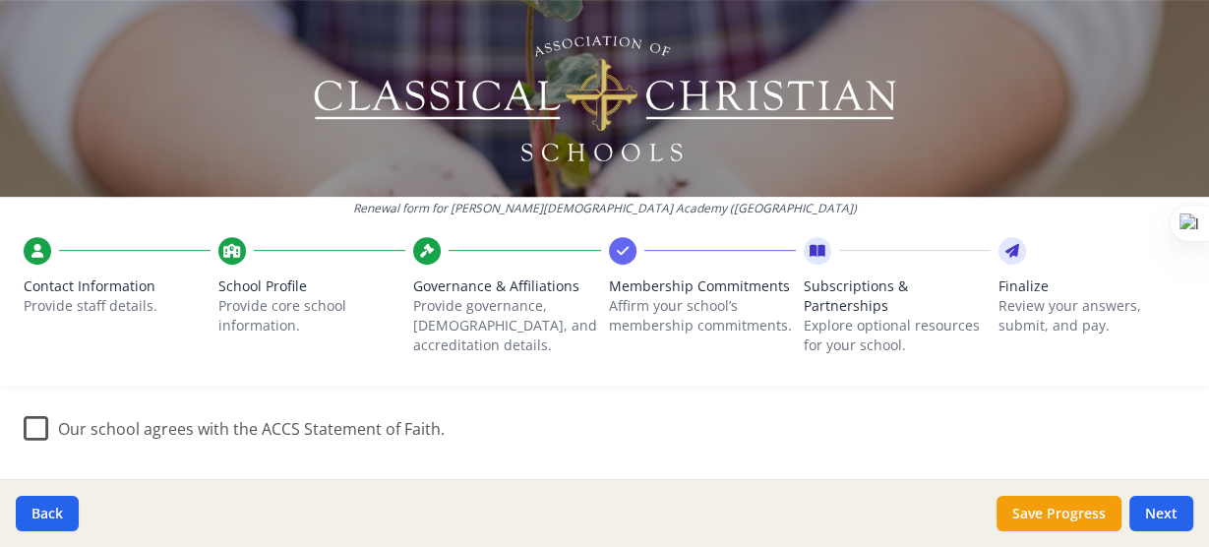
click at [39, 435] on label "Our school agrees with the ACCS Statement of Faith." at bounding box center [234, 424] width 421 height 42
click at [0, 0] on input "Our school agrees with the ACCS Statement of Faith." at bounding box center [0, 0] width 0 height 0
drag, startPoint x: 1201, startPoint y: 203, endPoint x: 1208, endPoint y: 232, distance: 30.3
click at [1208, 546] on div "Web to Slides" at bounding box center [604, 547] width 1209 height 0
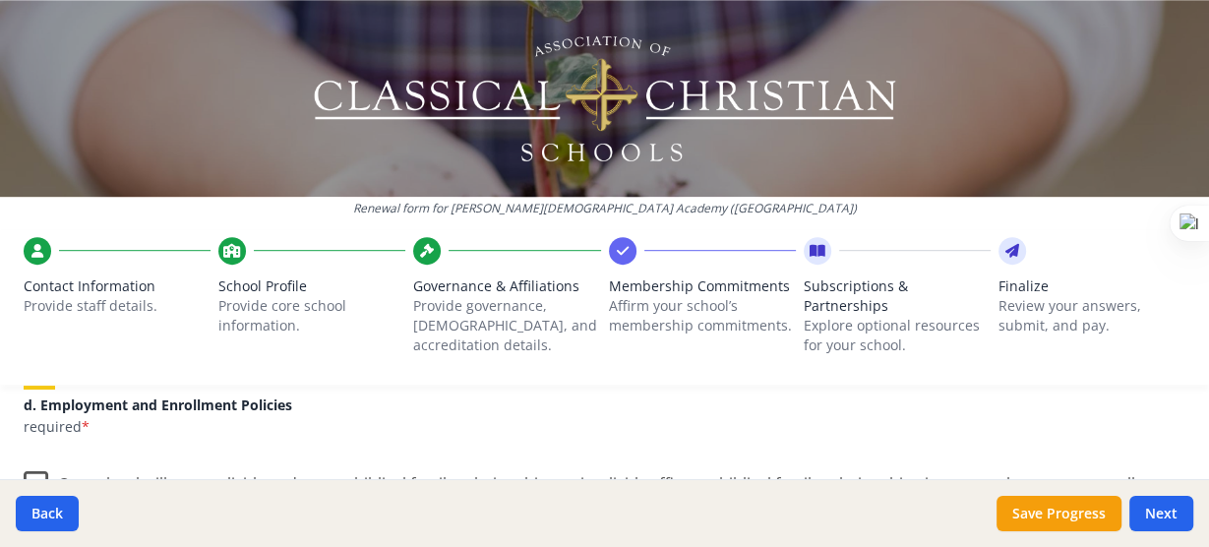
scroll to position [919, 0]
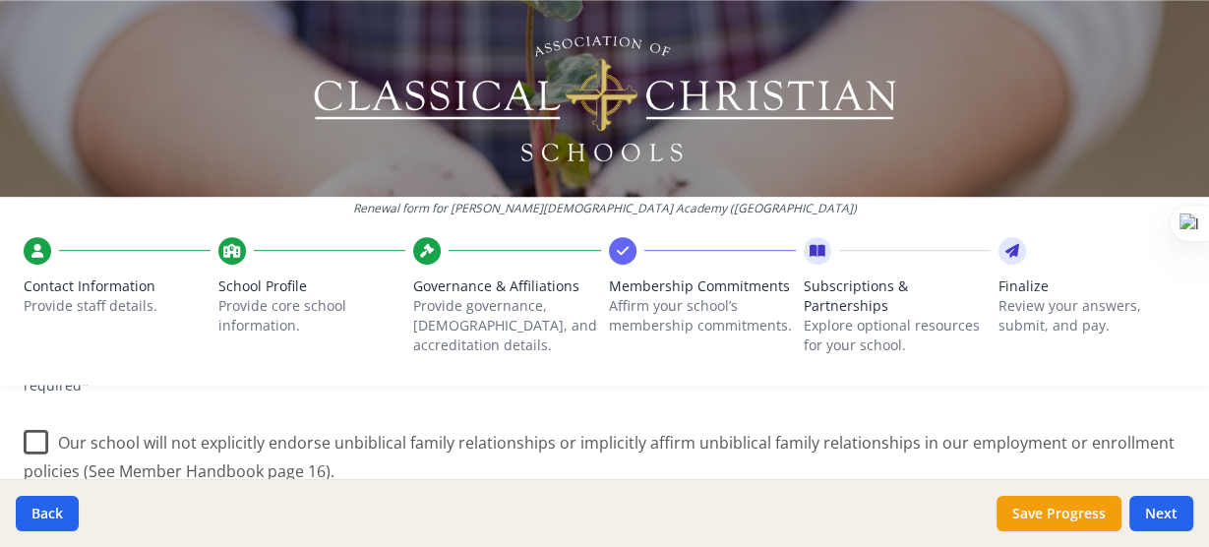
click at [38, 448] on label "Our school will not explicitly endorse unbiblical family relationships or impli…" at bounding box center [605, 450] width 1162 height 66
click at [0, 0] on input "Our school will not explicitly endorse unbiblical family relationships or impli…" at bounding box center [0, 0] width 0 height 0
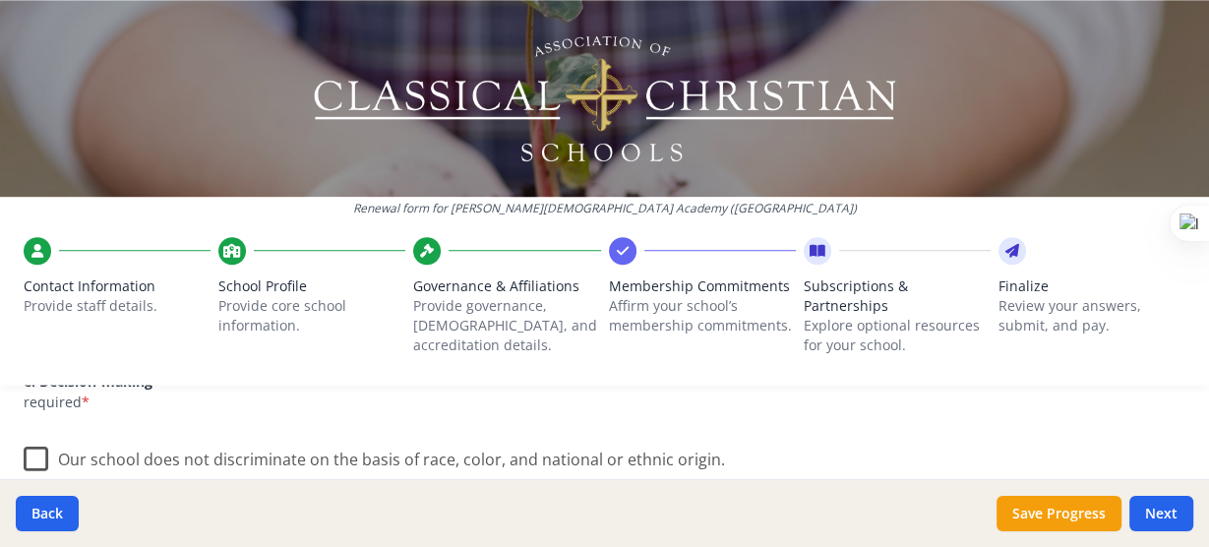
scroll to position [1177, 0]
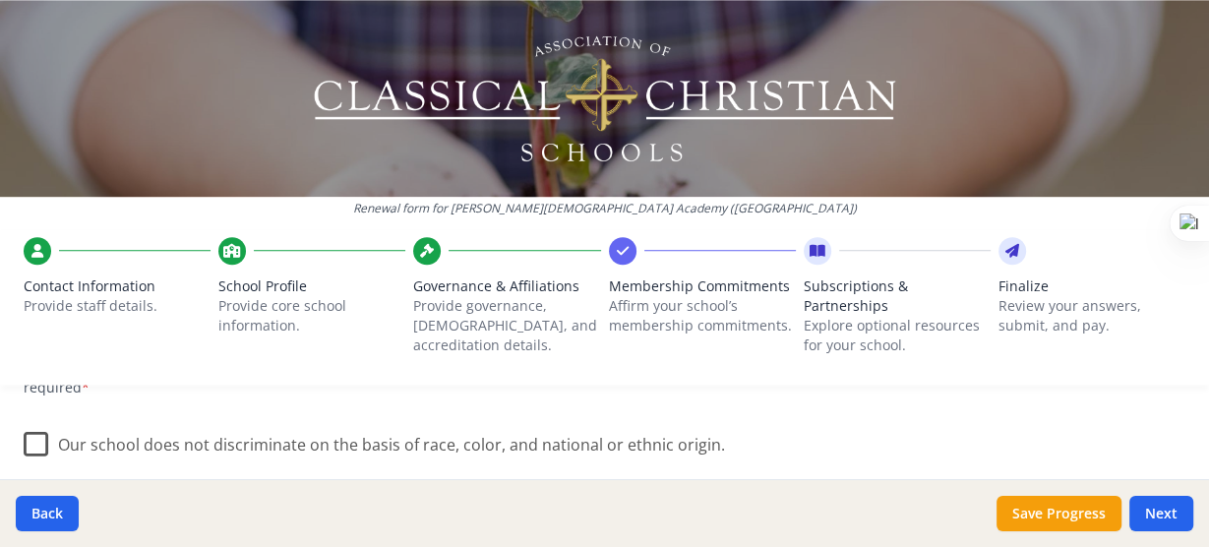
click at [45, 449] on label "Our school does not discriminate on the basis of race, color, and national or e…" at bounding box center [375, 440] width 702 height 42
click at [0, 0] on input "Our school does not discriminate on the basis of race, color, and national or e…" at bounding box center [0, 0] width 0 height 0
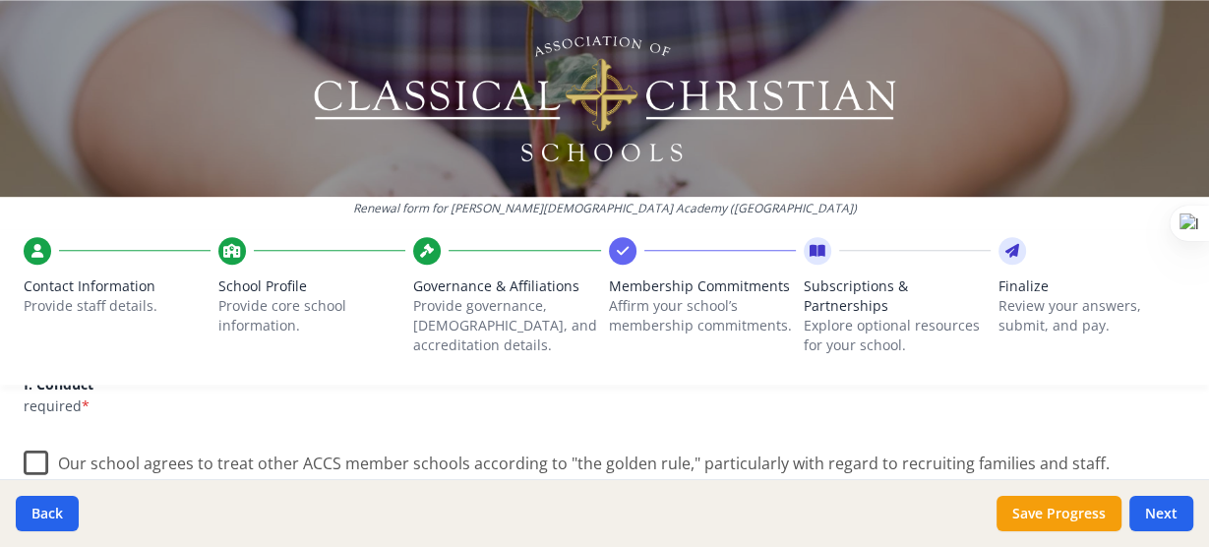
scroll to position [1353, 0]
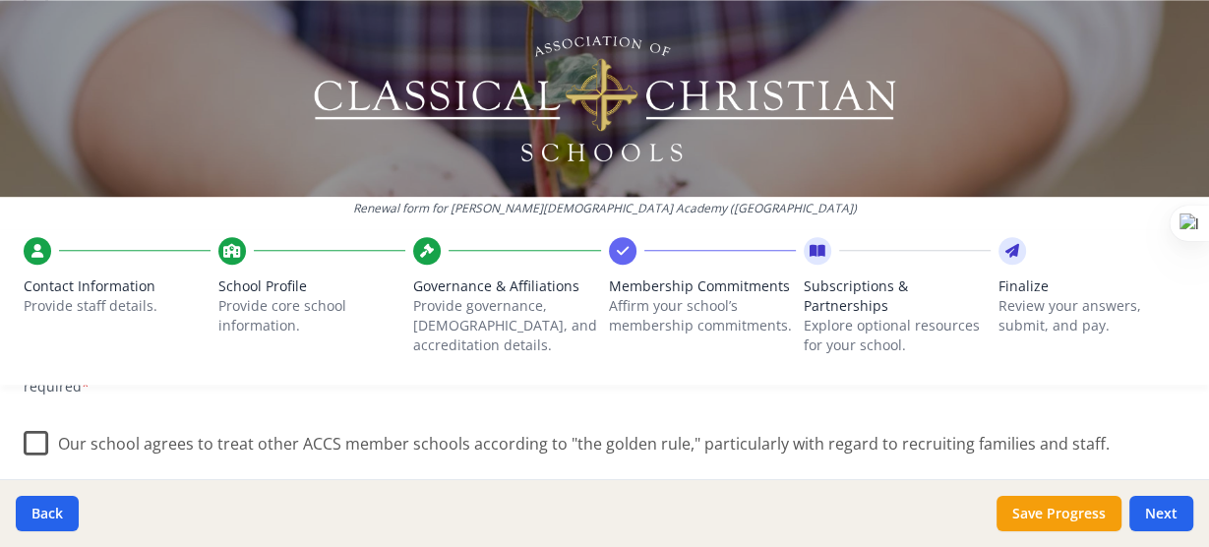
click at [31, 442] on label "Our school agrees to treat other ACCS member schools according to "the golden r…" at bounding box center [567, 439] width 1086 height 42
click at [0, 0] on input "Our school agrees to treat other ACCS member schools according to "the golden r…" at bounding box center [0, 0] width 0 height 0
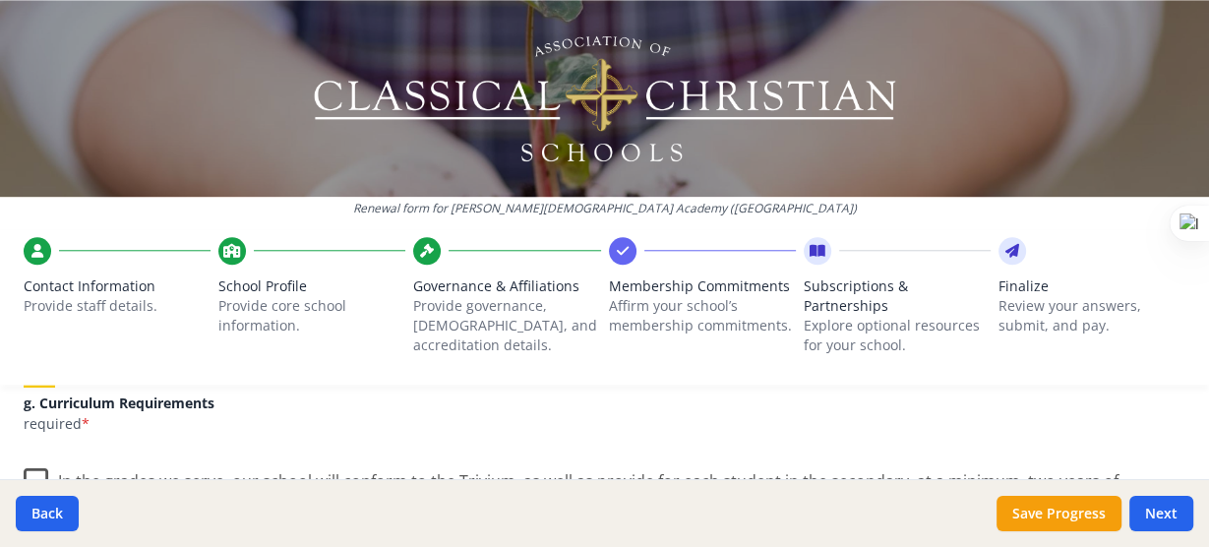
scroll to position [1525, 0]
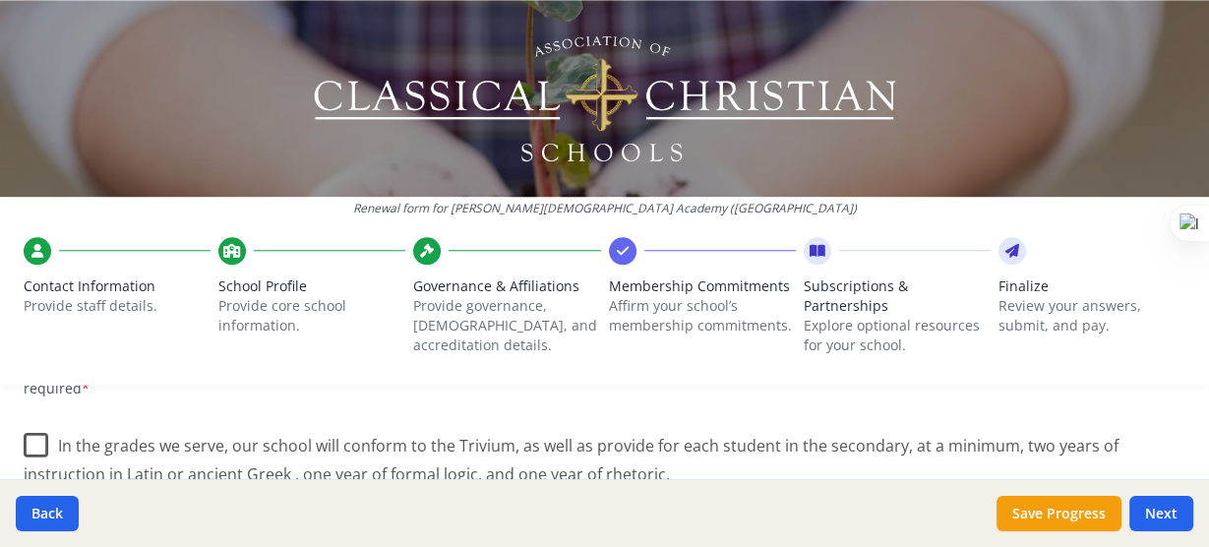
click at [28, 437] on label "In the grades we serve, our school will conform to the Trivium, as well as prov…" at bounding box center [605, 453] width 1162 height 66
click at [0, 0] on input "In the grades we serve, our school will conform to the Trivium, as well as prov…" at bounding box center [0, 0] width 0 height 0
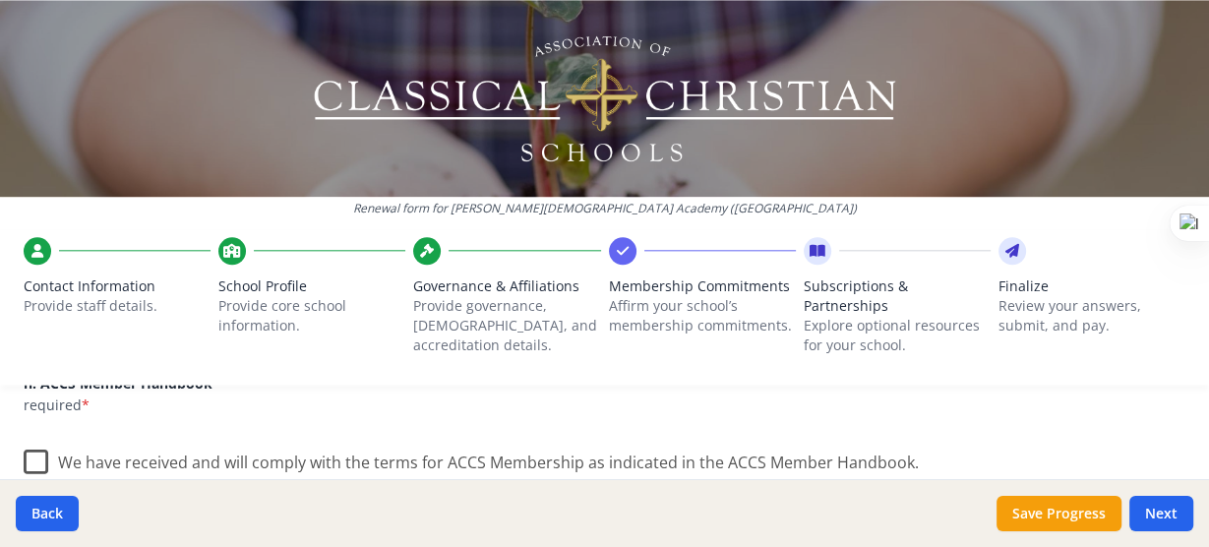
scroll to position [1721, 0]
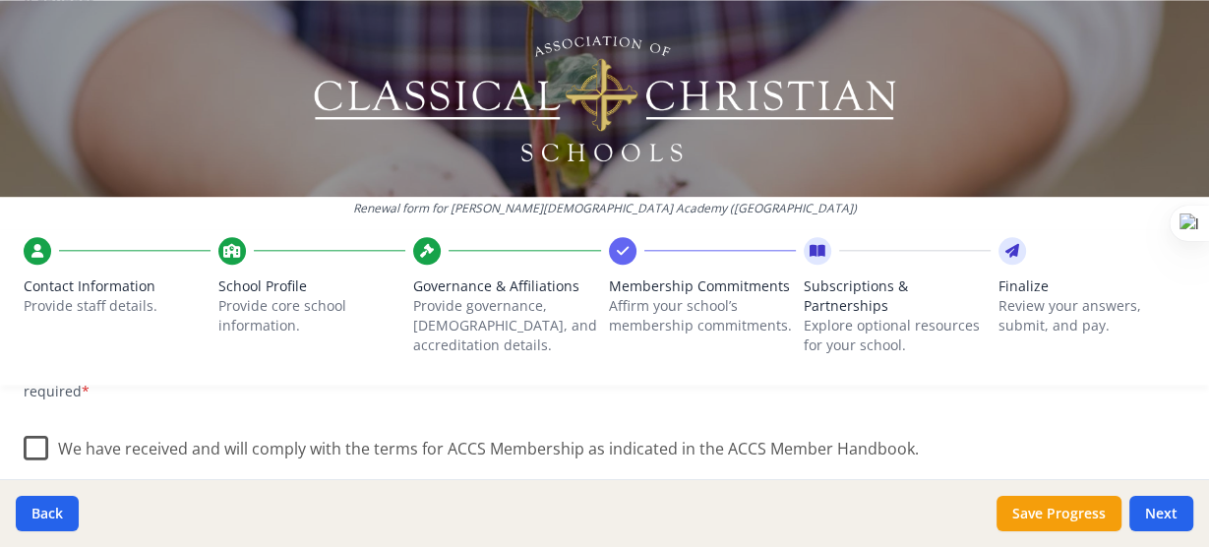
click at [38, 450] on label "We have received and will comply with the terms for ACCS Membership as indicate…" at bounding box center [471, 444] width 895 height 42
click at [0, 0] on input "We have received and will comply with the terms for ACCS Membership as indicate…" at bounding box center [0, 0] width 0 height 0
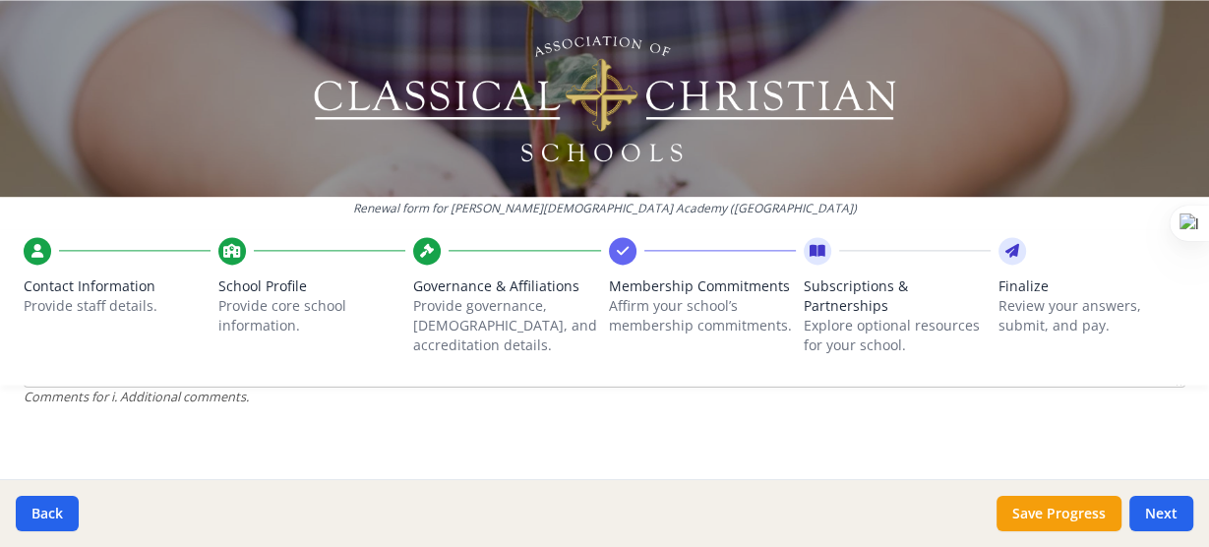
scroll to position [2078, 0]
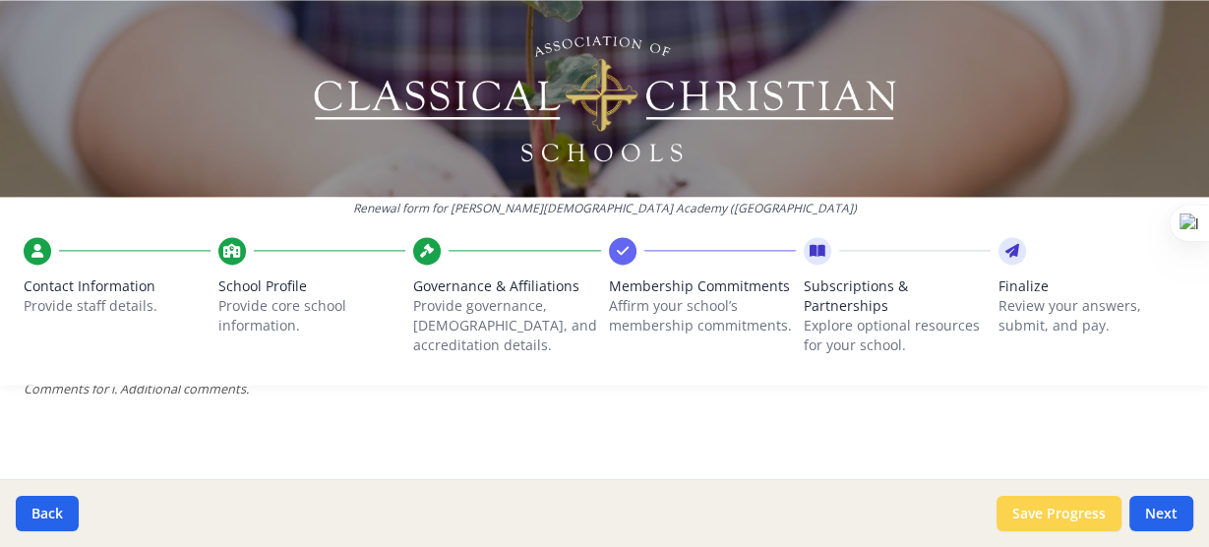
click at [1068, 517] on button "Save Progress" at bounding box center [1059, 513] width 125 height 35
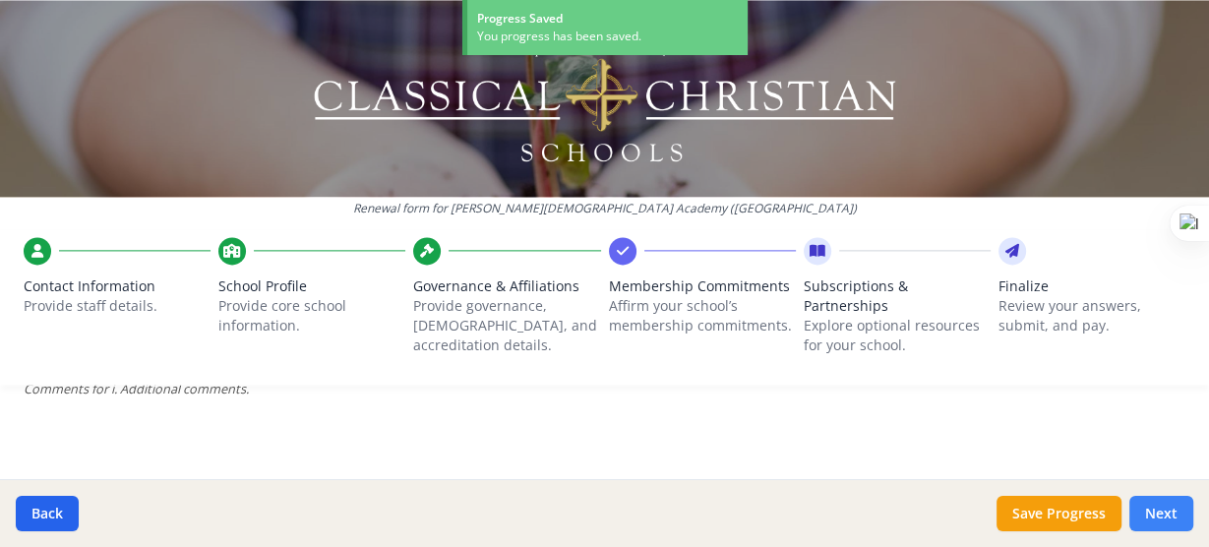
click at [1159, 505] on button "Next" at bounding box center [1162, 513] width 64 height 35
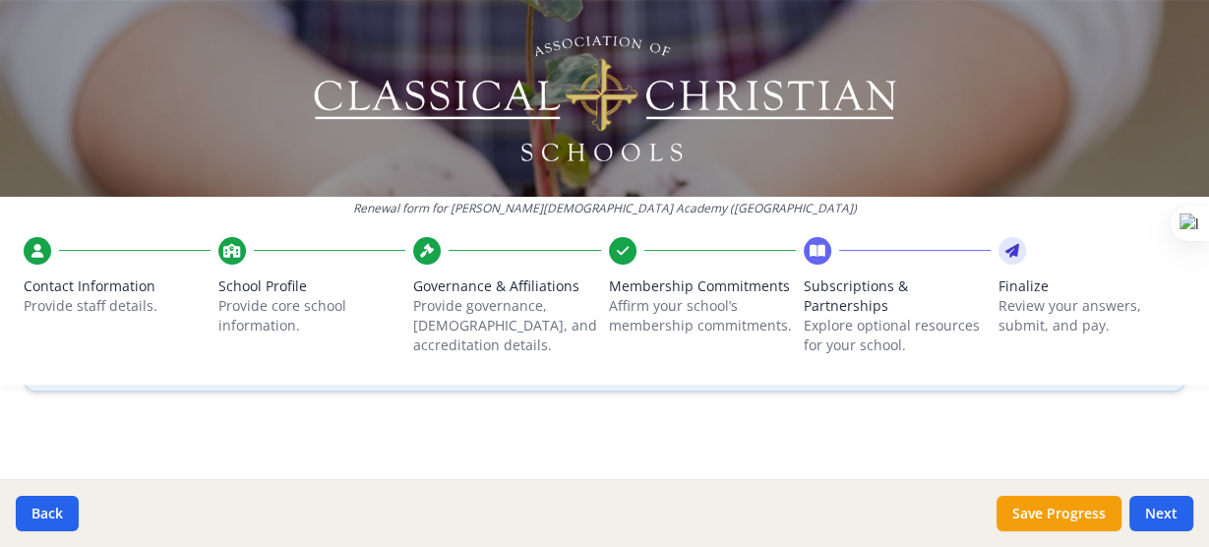
scroll to position [427, 0]
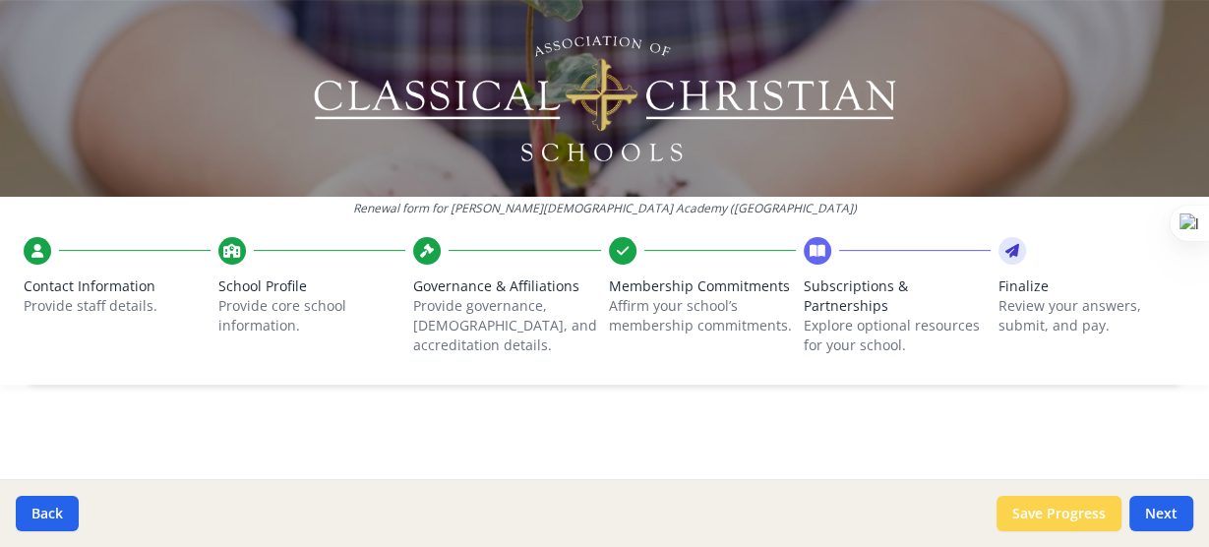
click at [1068, 521] on button "Save Progress" at bounding box center [1059, 513] width 125 height 35
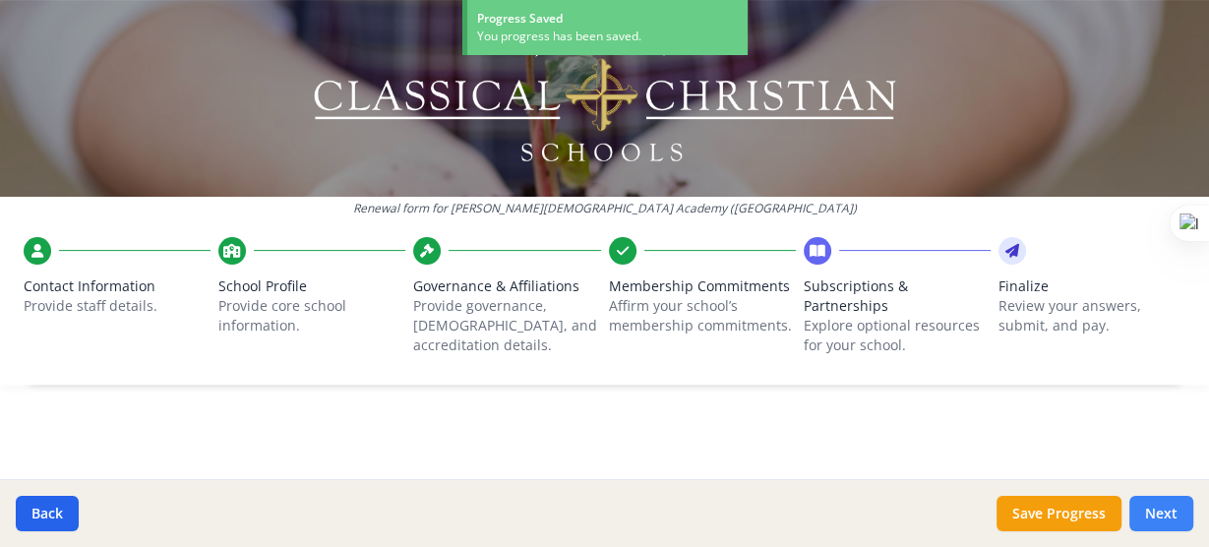
click at [1176, 507] on button "Next" at bounding box center [1162, 513] width 64 height 35
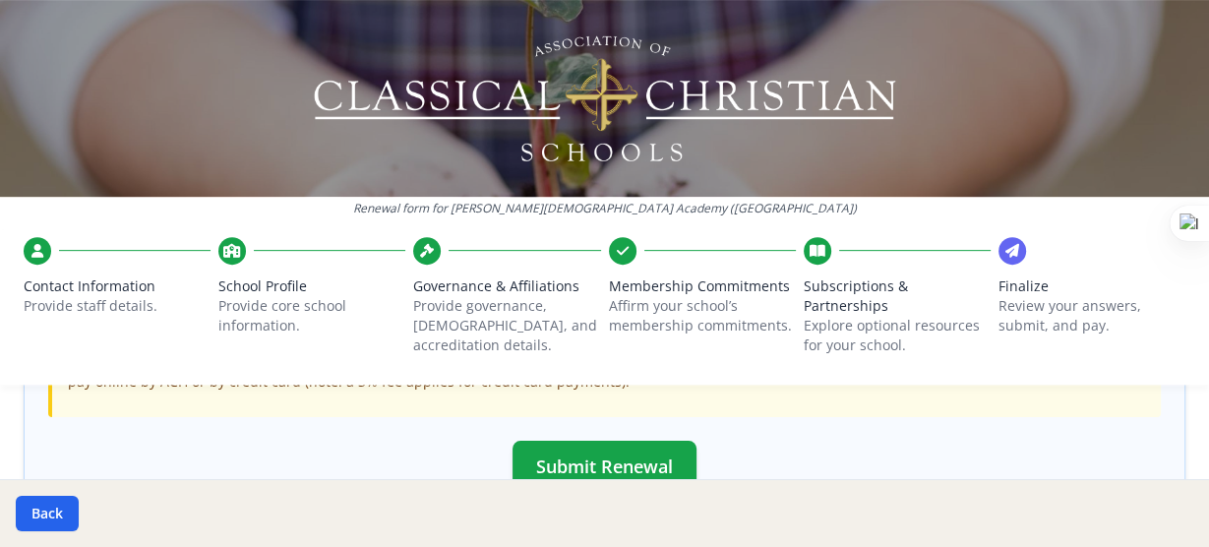
scroll to position [663, 0]
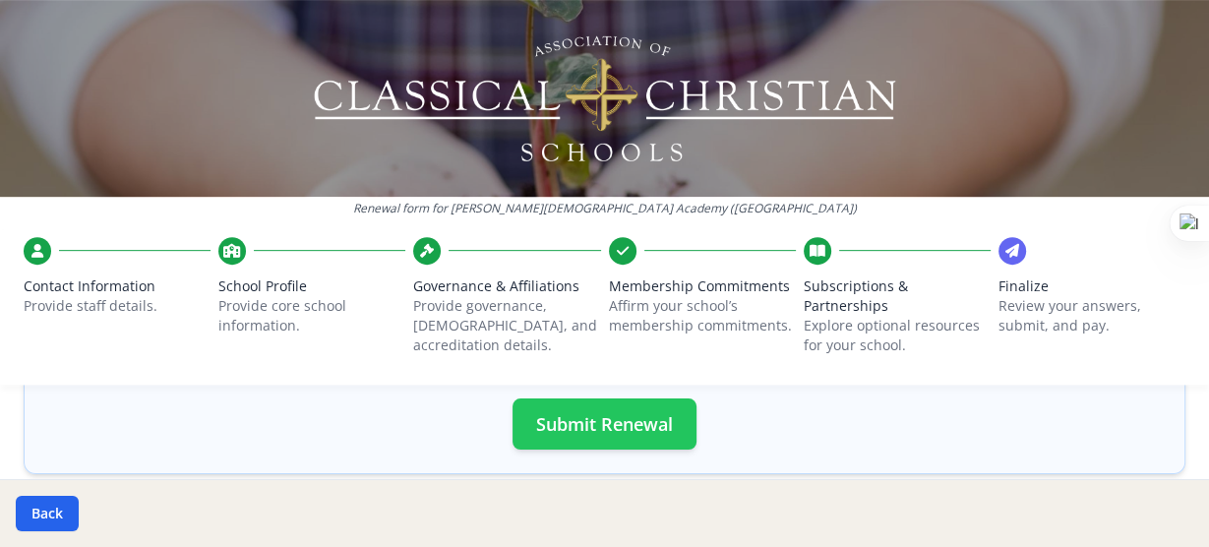
click at [565, 429] on button "Submit Renewal" at bounding box center [605, 423] width 184 height 51
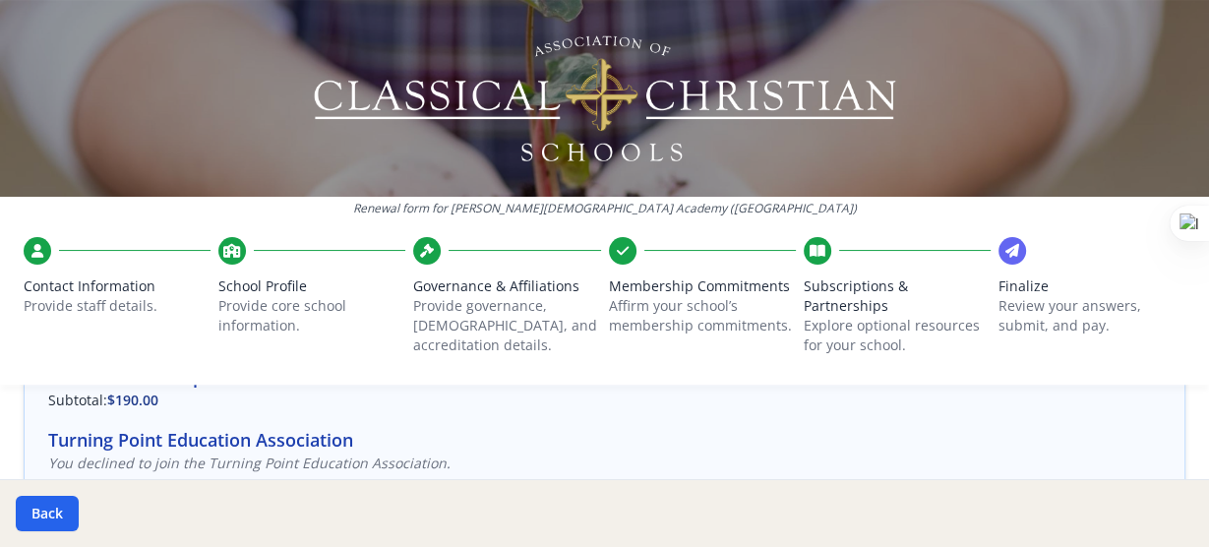
scroll to position [0, 0]
